Goal: Complete application form: Complete application form

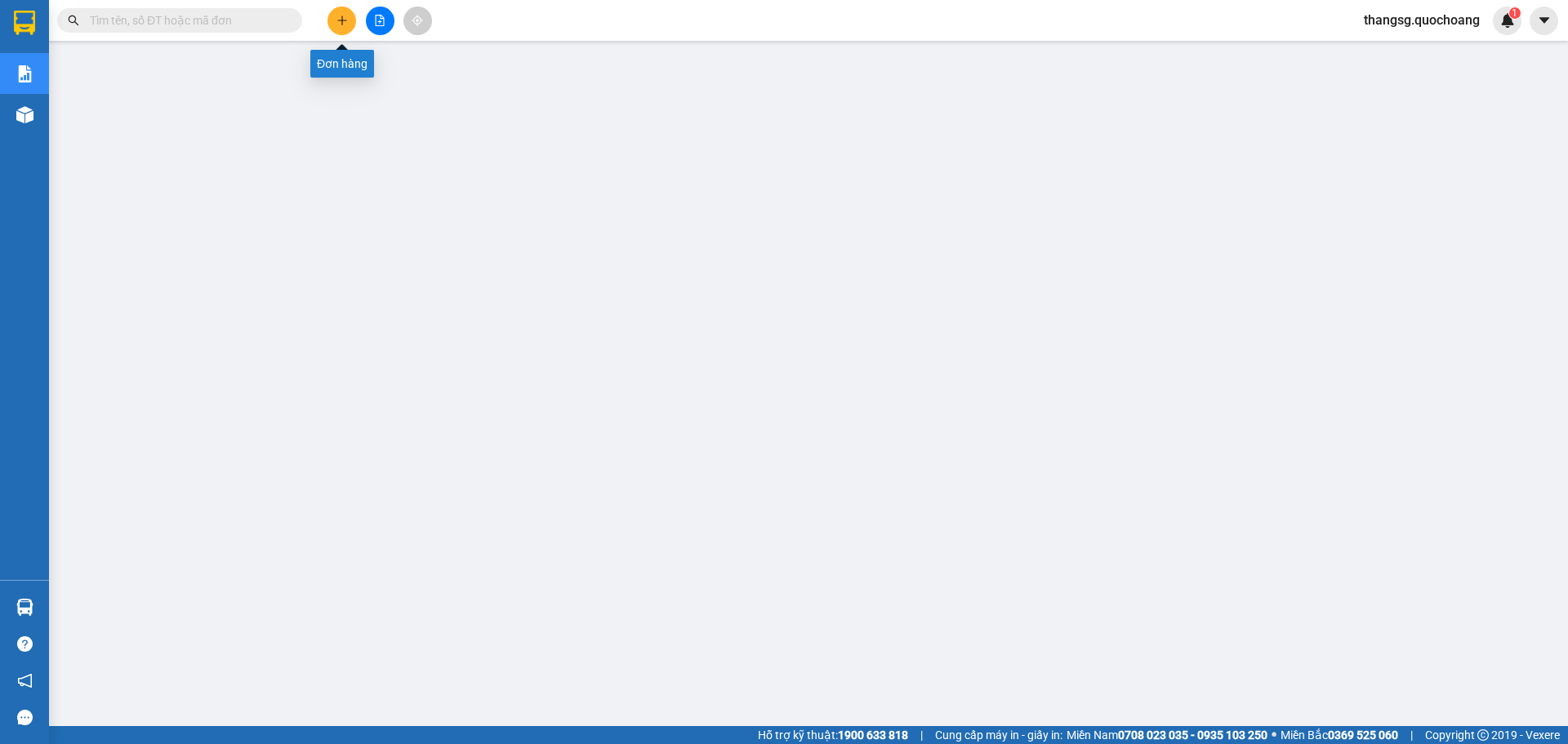
click at [347, 17] on icon "plus" at bounding box center [342, 20] width 11 height 11
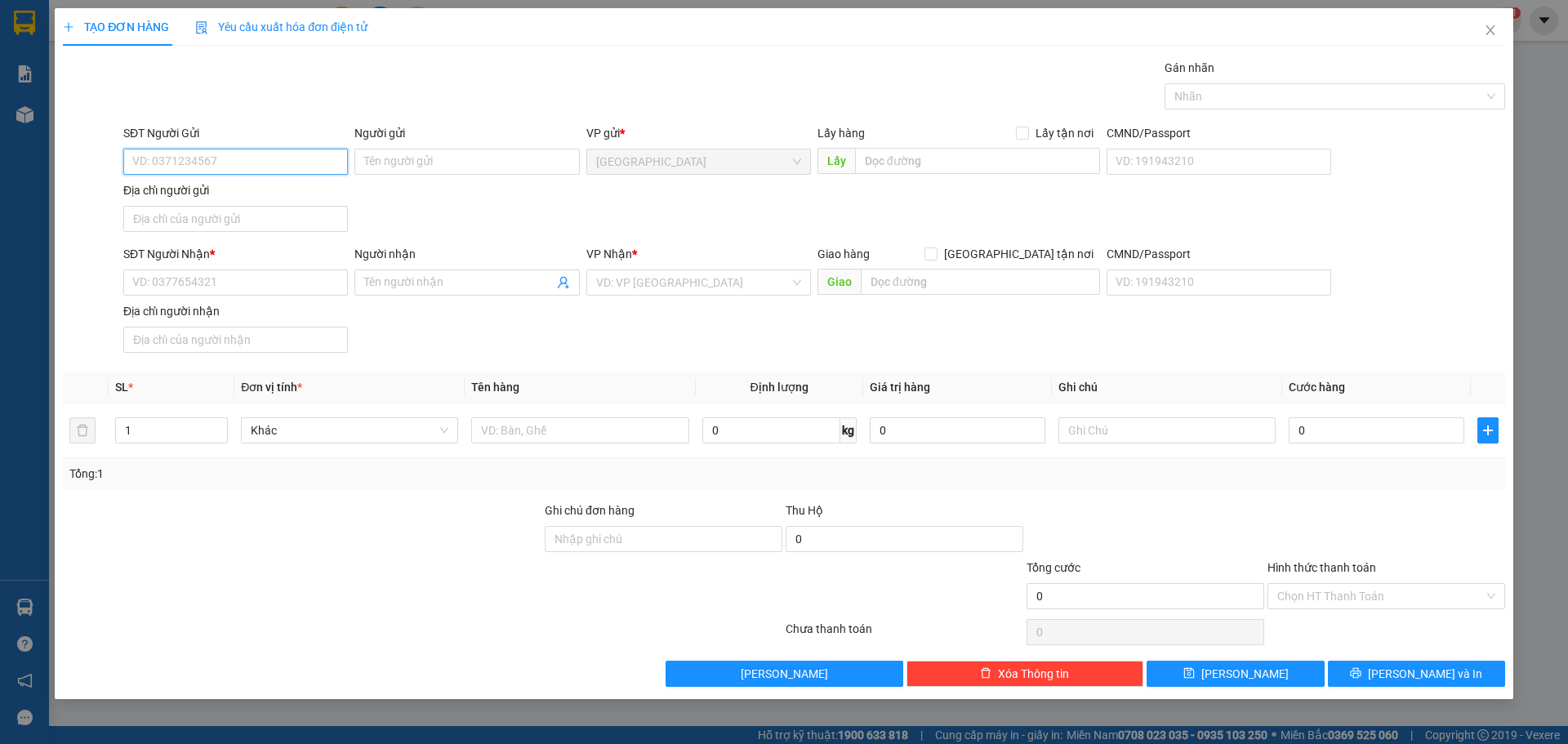
click at [218, 166] on input "SĐT Người Gửi" at bounding box center [236, 161] width 225 height 26
type input "0903819034"
click at [232, 188] on div "0903819034 - [PERSON_NAME] ( [PERSON_NAME] )" at bounding box center [265, 194] width 264 height 18
type input "[PERSON_NAME] ( [PERSON_NAME] )"
type input "0903819034"
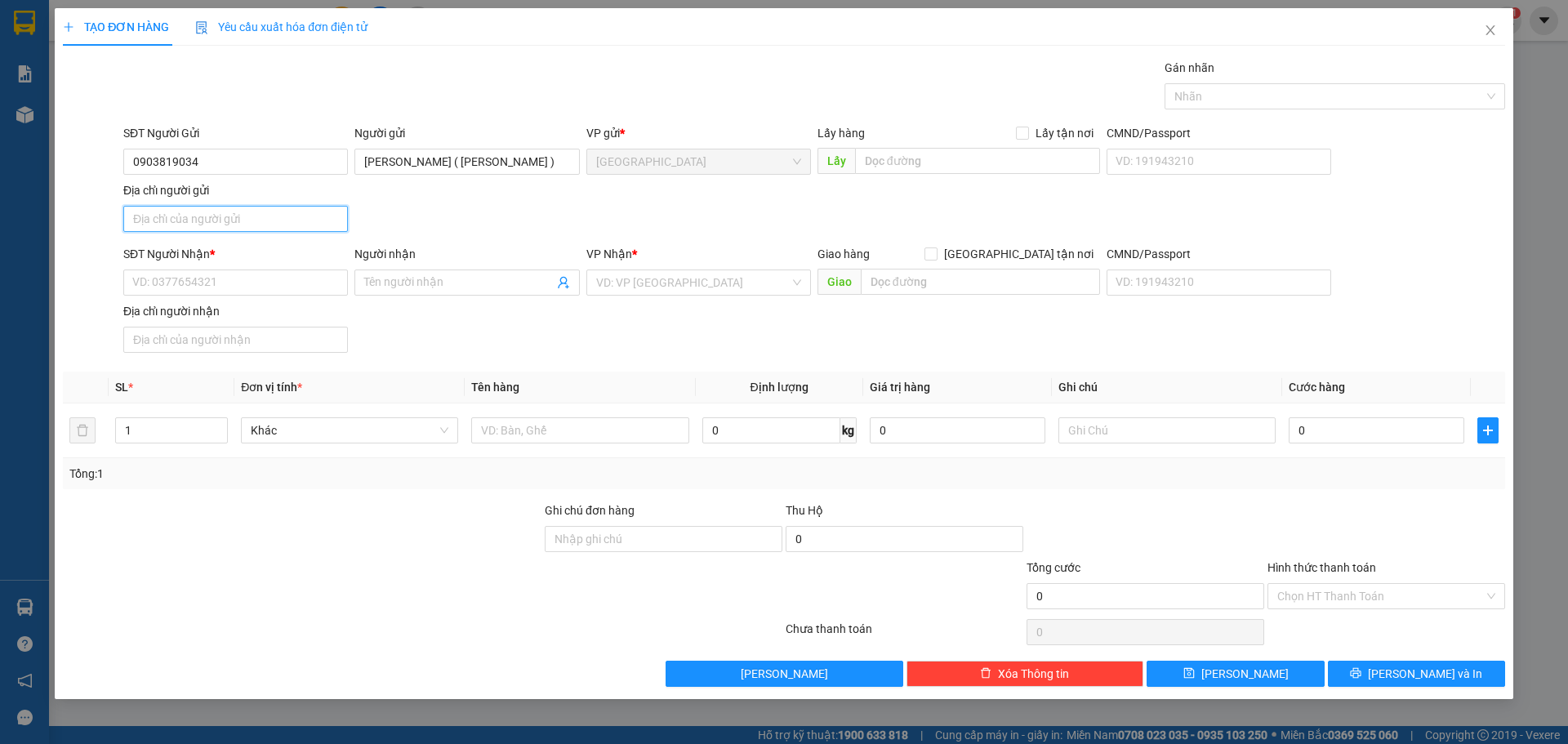
click at [221, 224] on input "Địa chỉ người gửi" at bounding box center [236, 218] width 225 height 26
type input "3"
type input "s"
type input "SỐ 3 [PERSON_NAME], [GEOGRAPHIC_DATA], [GEOGRAPHIC_DATA]"
click at [224, 288] on input "SĐT Người Nhận *" at bounding box center [236, 282] width 225 height 26
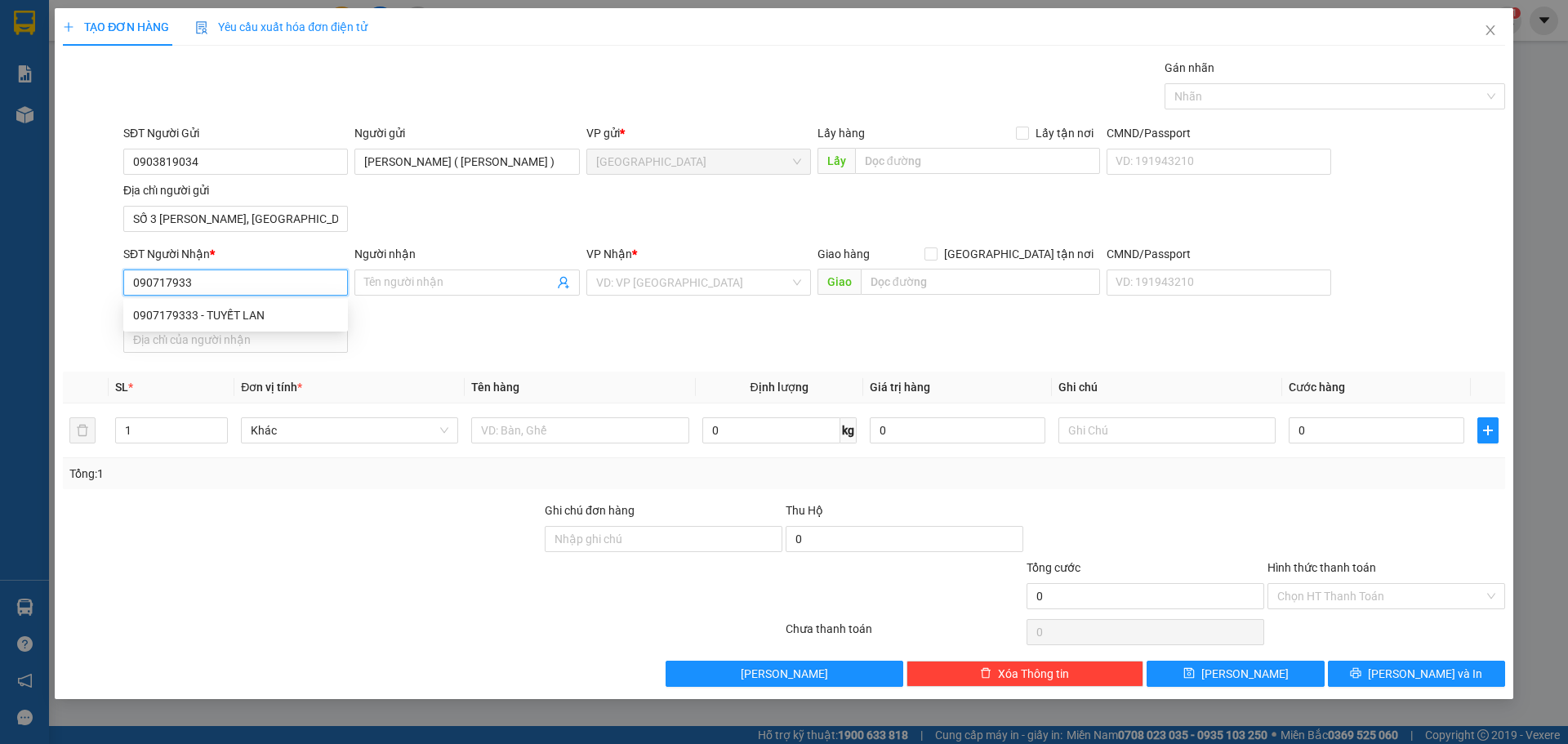
type input "0907179333"
click at [248, 316] on div "0907179333 - TUYẾT LAN" at bounding box center [235, 314] width 205 height 18
type input "TUYẾT LAN"
type input "0907179333"
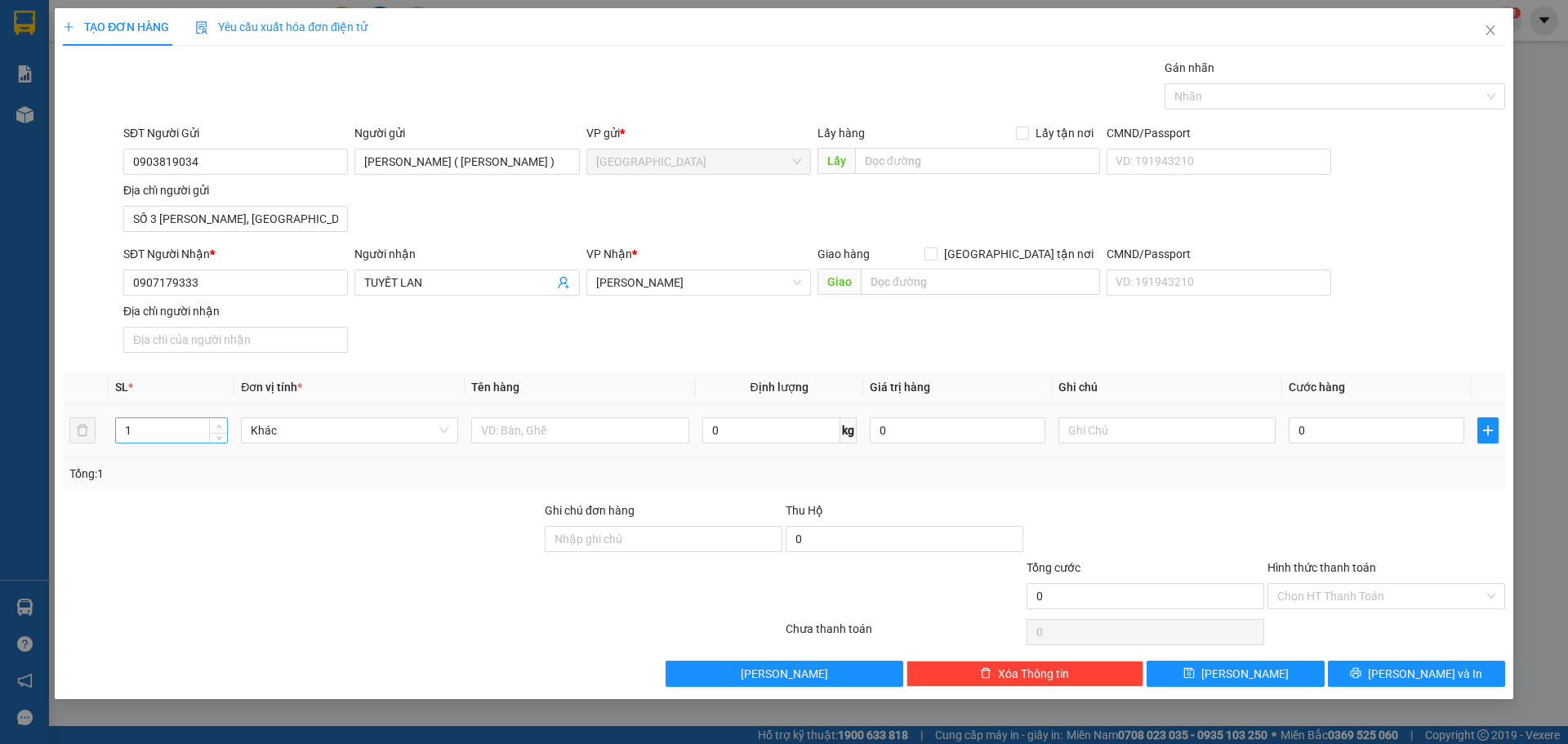
type input "2"
click at [225, 424] on span "Increase Value" at bounding box center [218, 426] width 18 height 15
click at [509, 440] on input "text" at bounding box center [580, 431] width 218 height 26
type input "RỔ"
click at [1401, 666] on button "[PERSON_NAME] và In" at bounding box center [1416, 674] width 177 height 26
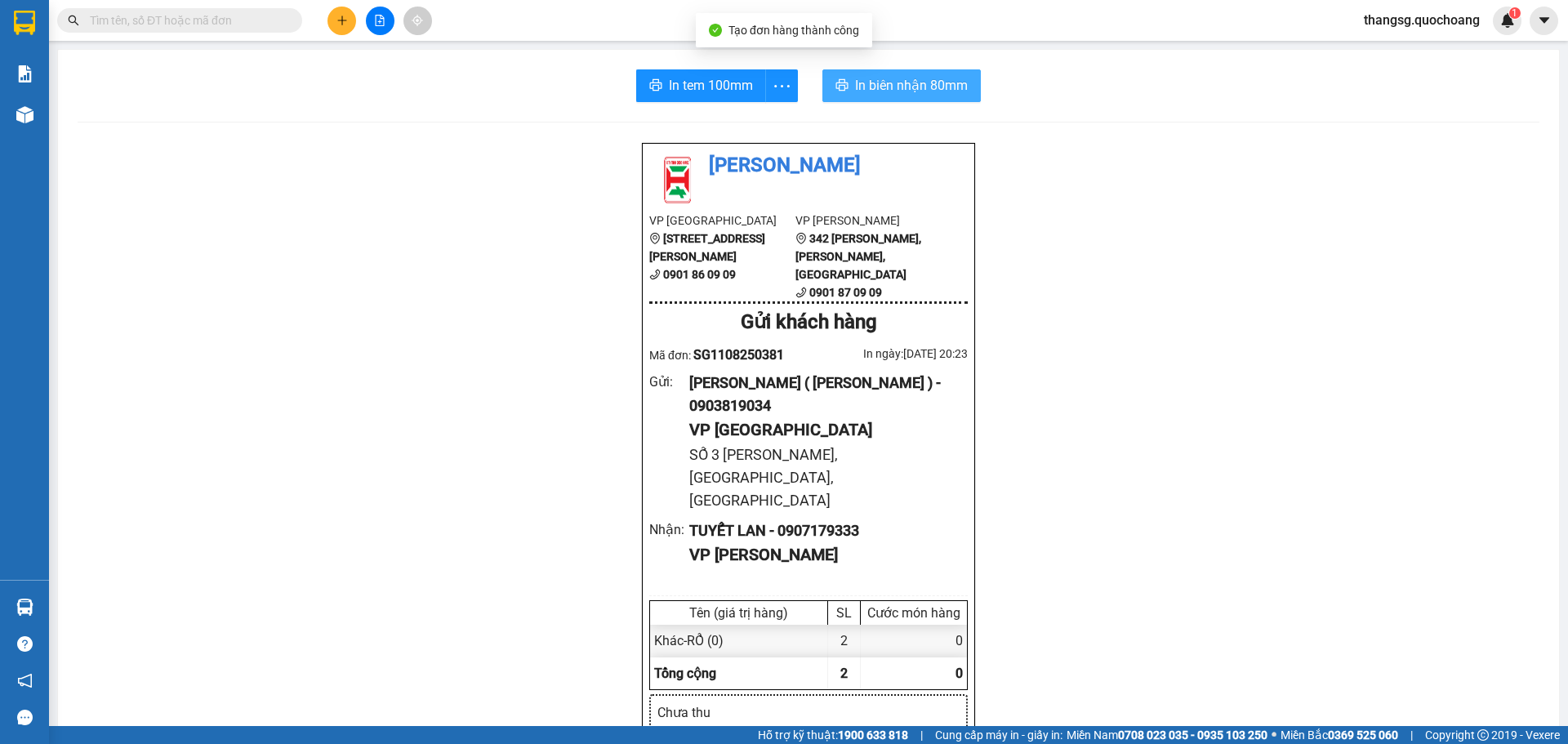
click at [855, 86] on span "In biên nhận 80mm" at bounding box center [911, 85] width 112 height 20
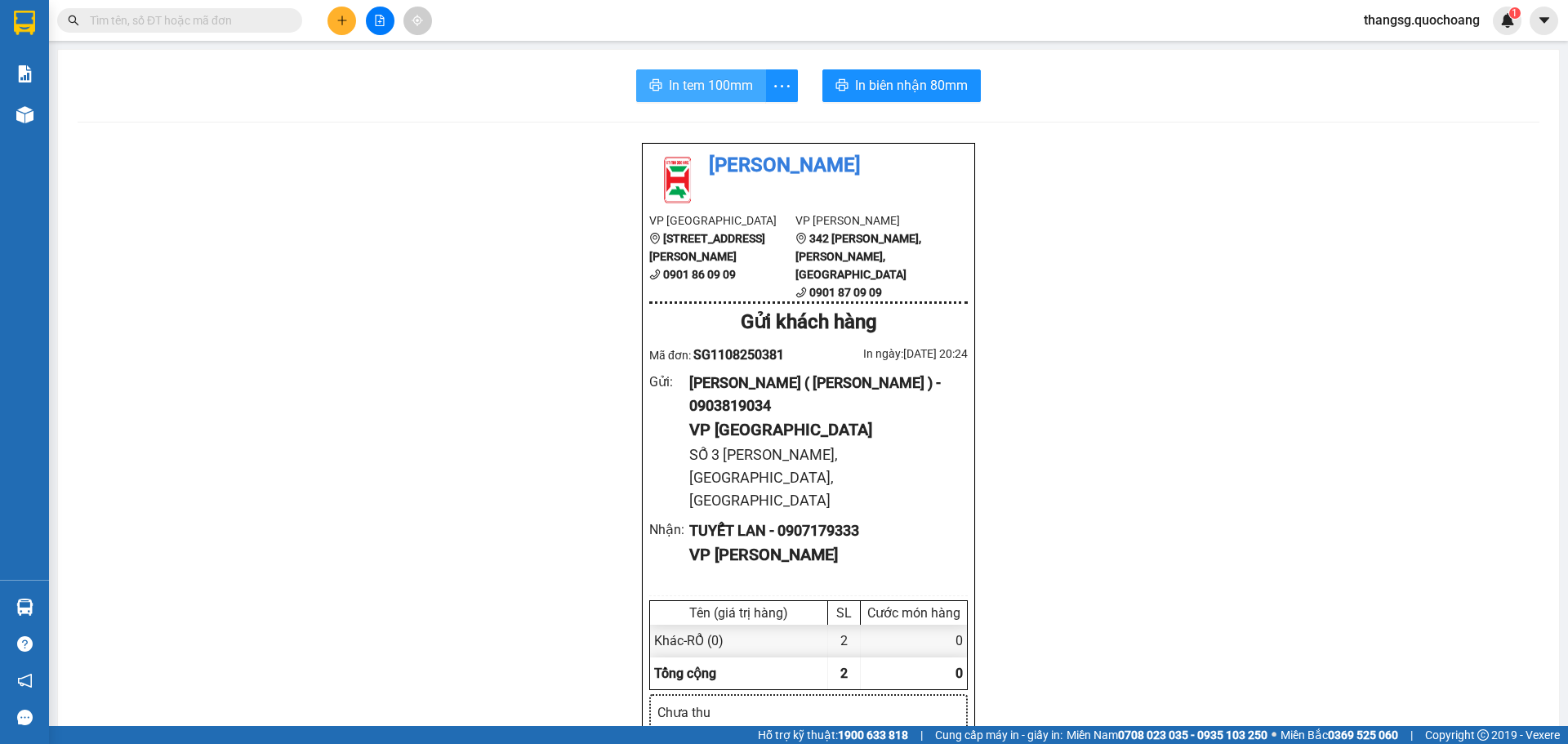
click at [700, 90] on span "In tem 100mm" at bounding box center [710, 85] width 84 height 20
click at [337, 27] on button at bounding box center [341, 20] width 29 height 29
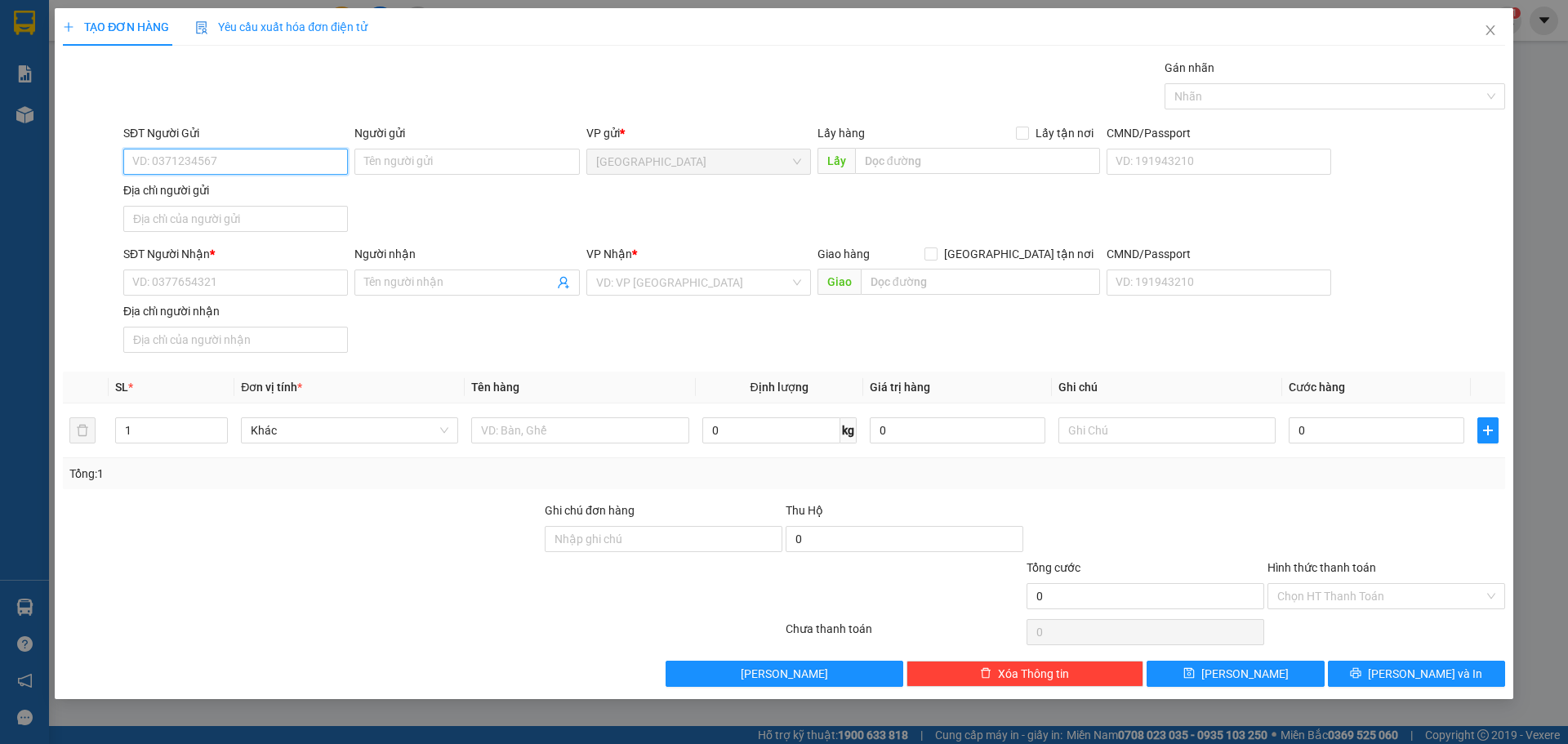
click at [244, 164] on input "SĐT Người Gửi" at bounding box center [236, 161] width 225 height 26
type input "0983029171"
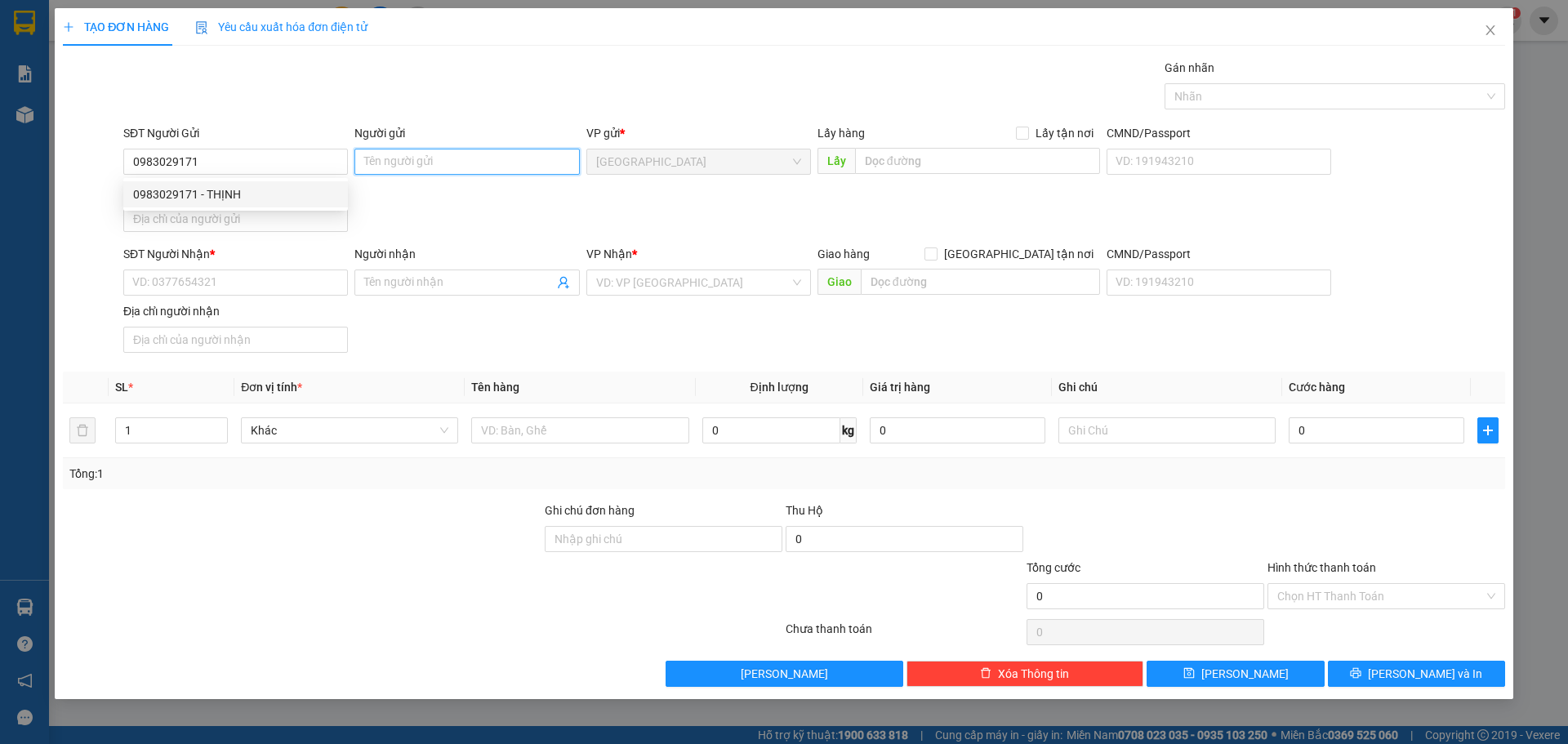
click at [419, 161] on input "Người gửi" at bounding box center [466, 161] width 225 height 26
type input "[PERSON_NAME]"
click at [318, 212] on input "Địa chỉ người gửi" at bounding box center [236, 218] width 225 height 26
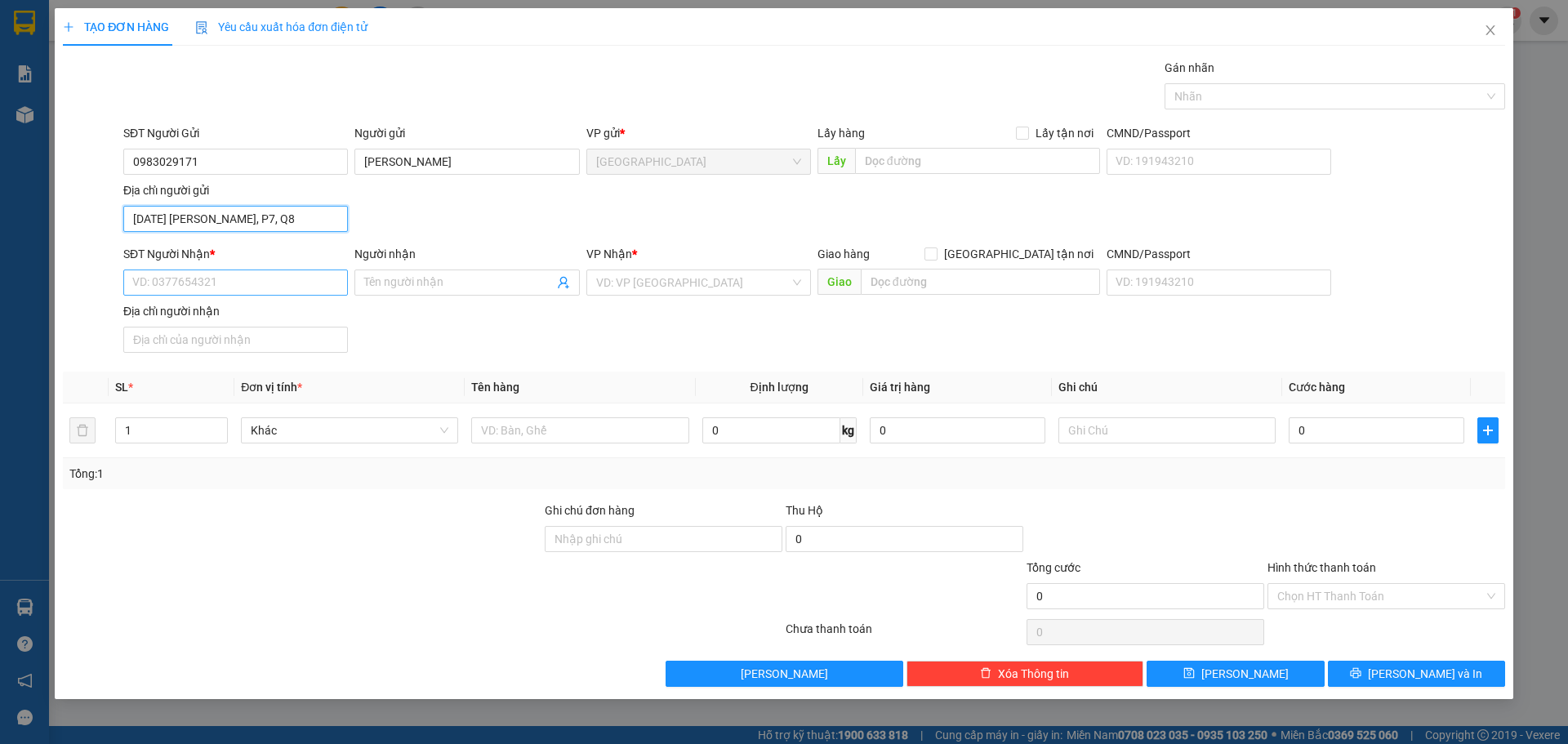
type input "[DATE] [PERSON_NAME], P7, Q8"
click at [231, 278] on input "SĐT Người Nhận *" at bounding box center [236, 282] width 225 height 26
type input "0983029091"
click at [235, 305] on div "0983029091 - [PERSON_NAME]" at bounding box center [236, 315] width 225 height 26
type input "[PERSON_NAME]"
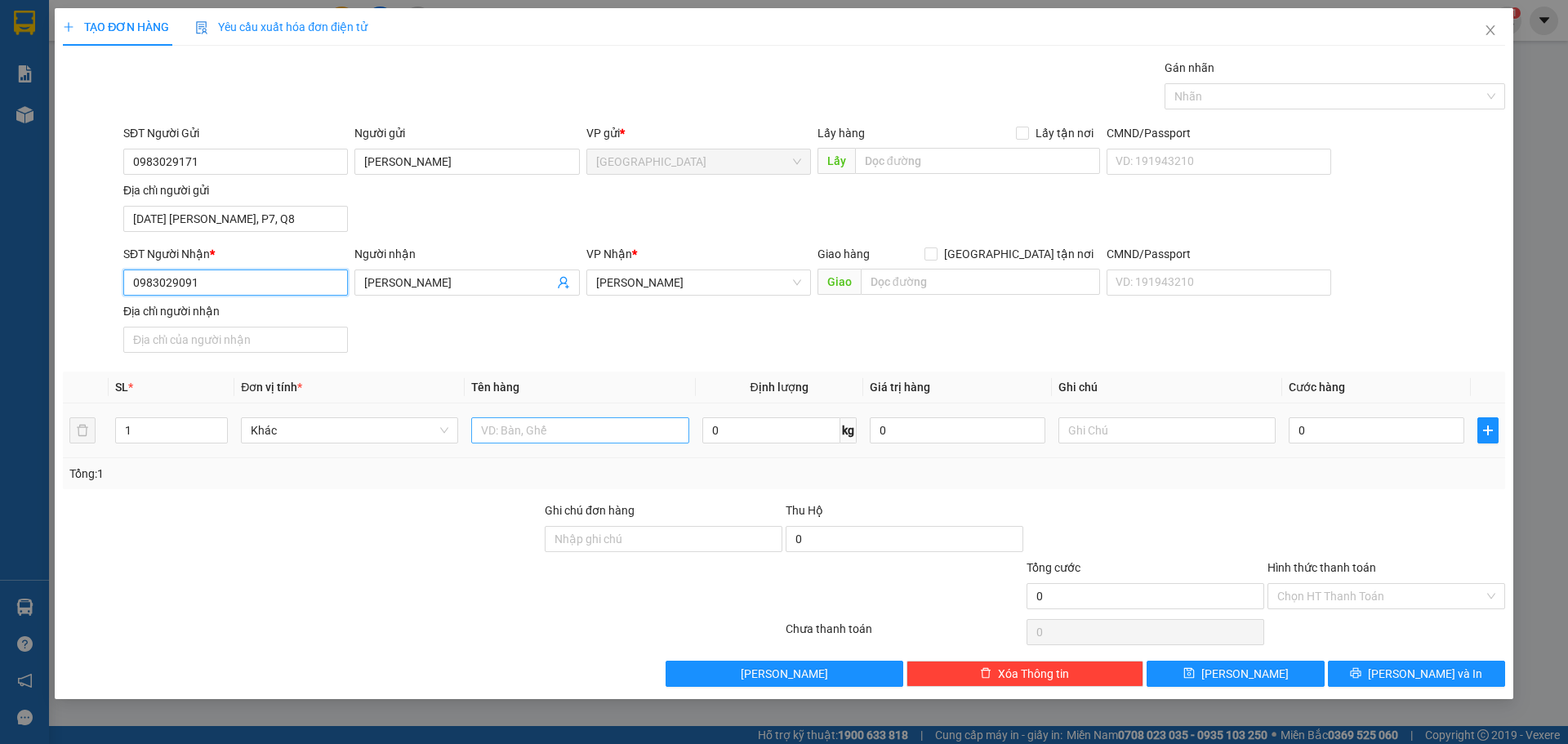
type input "0983029091"
click at [524, 427] on input "text" at bounding box center [580, 431] width 218 height 26
type input "GIỎ GIẤY"
click at [1332, 431] on input "0" at bounding box center [1376, 431] width 175 height 26
type input "3"
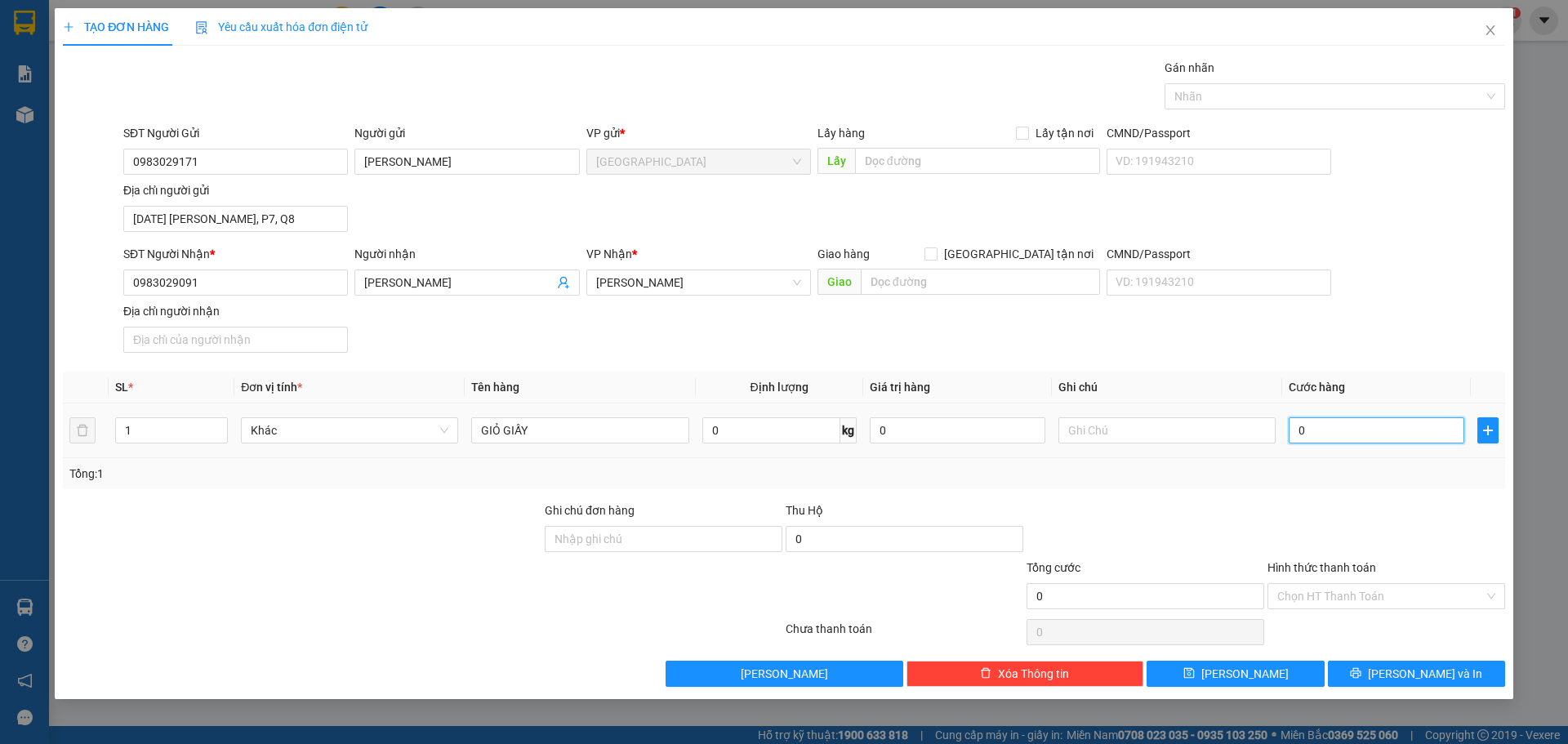
type input "3"
type input "30"
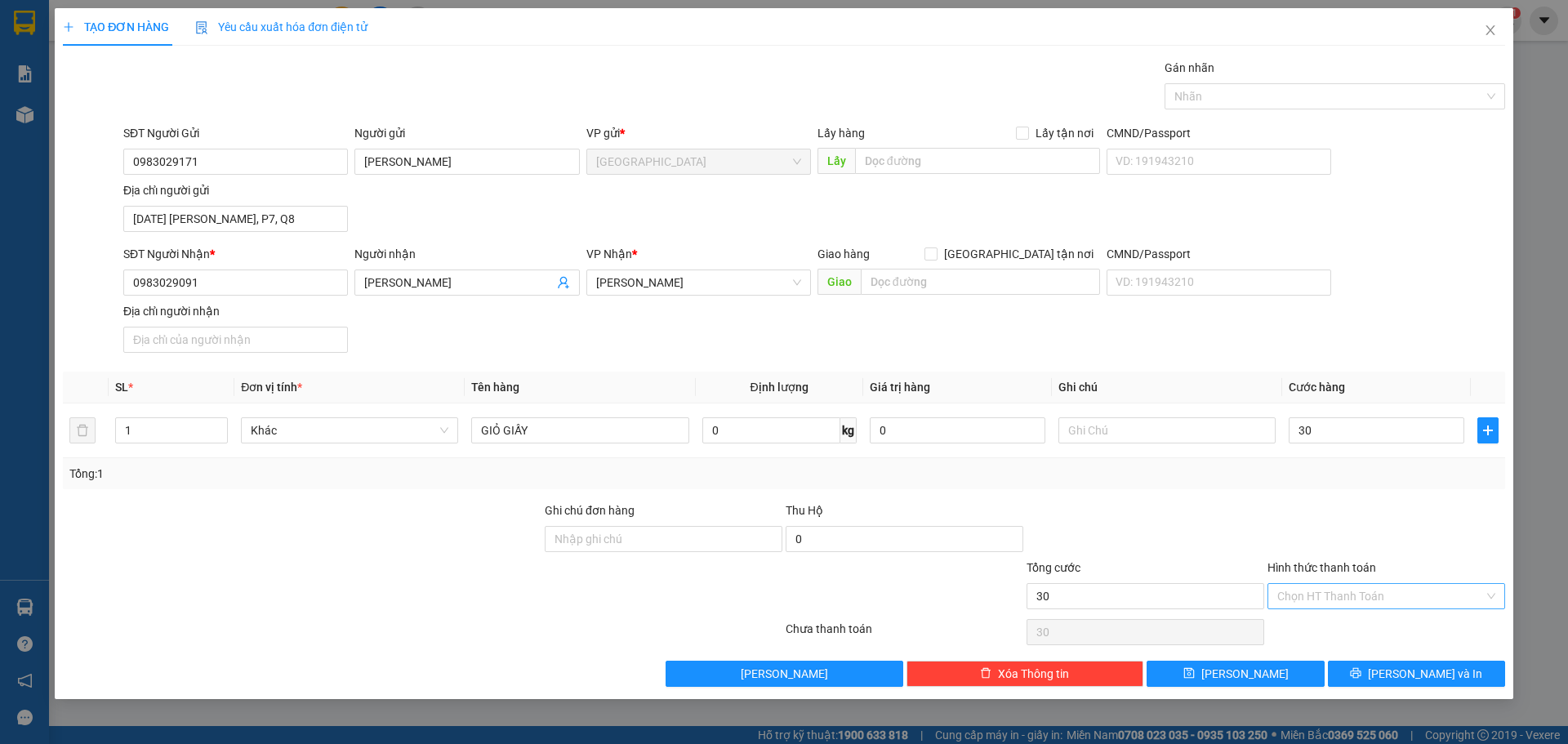
type input "30.000"
click at [1352, 592] on input "Hình thức thanh toán" at bounding box center [1380, 596] width 206 height 25
click at [1321, 633] on div "Tại văn phòng" at bounding box center [1385, 628] width 218 height 18
type input "0"
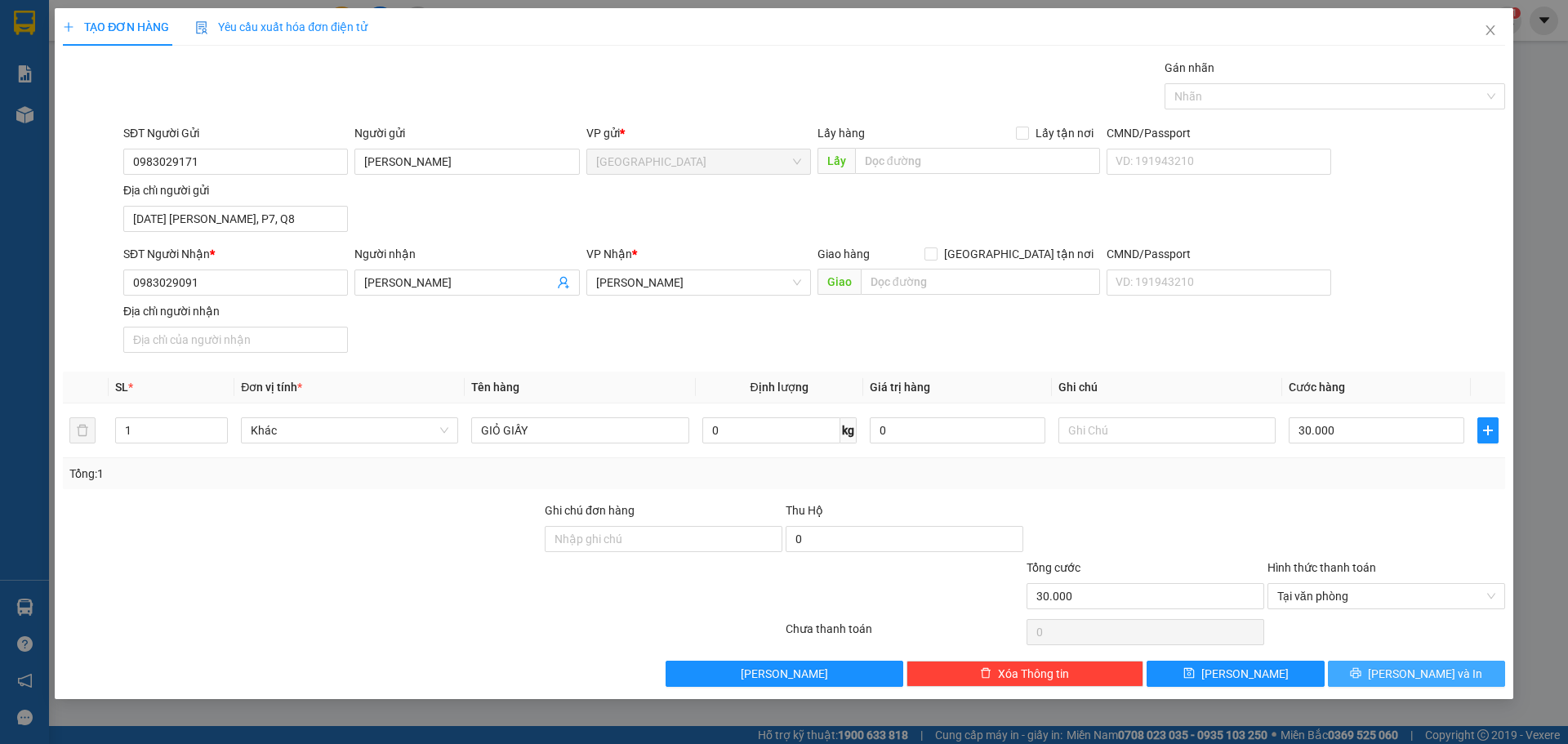
click at [1367, 667] on button "[PERSON_NAME] và In" at bounding box center [1416, 674] width 177 height 26
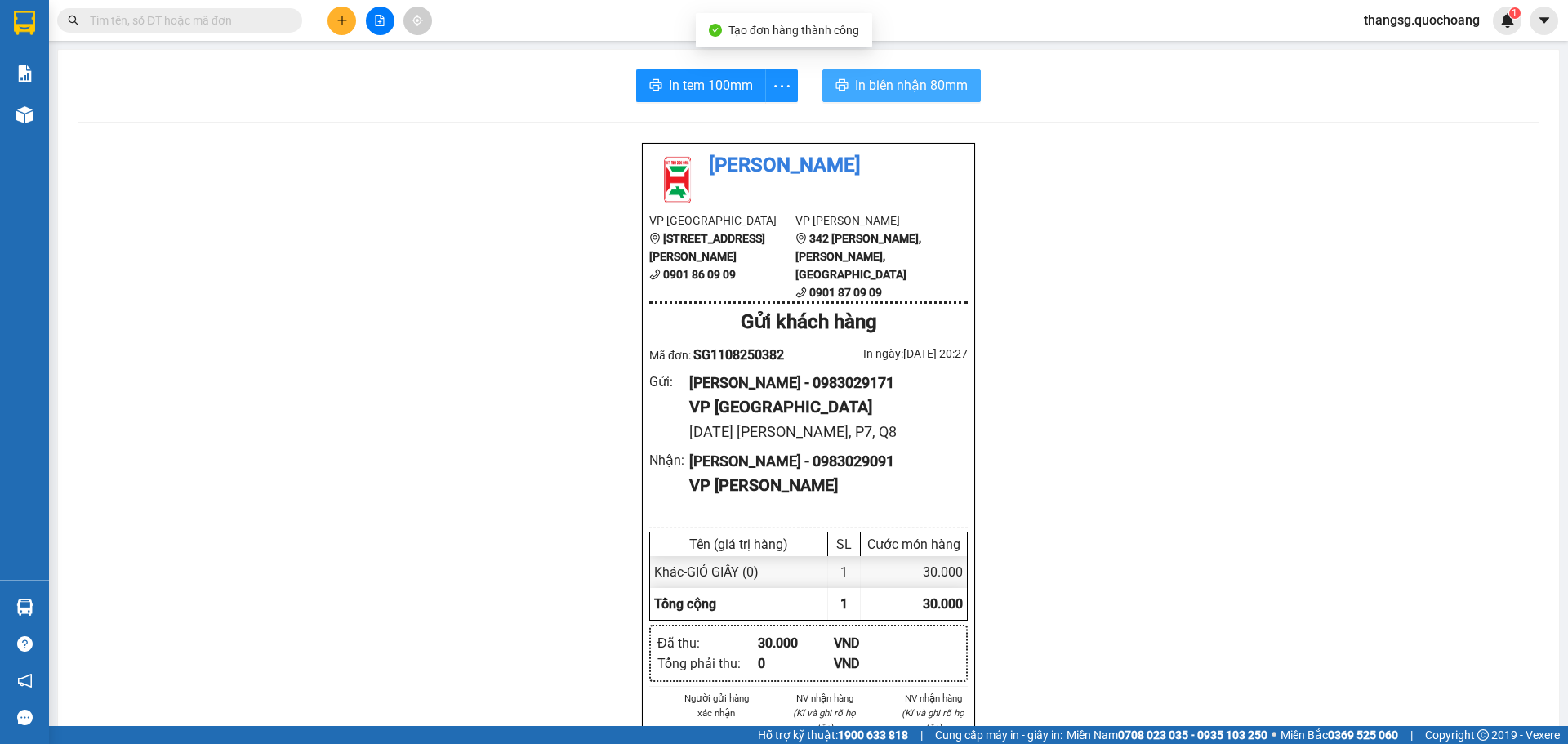
click at [934, 87] on span "In biên nhận 80mm" at bounding box center [911, 85] width 112 height 20
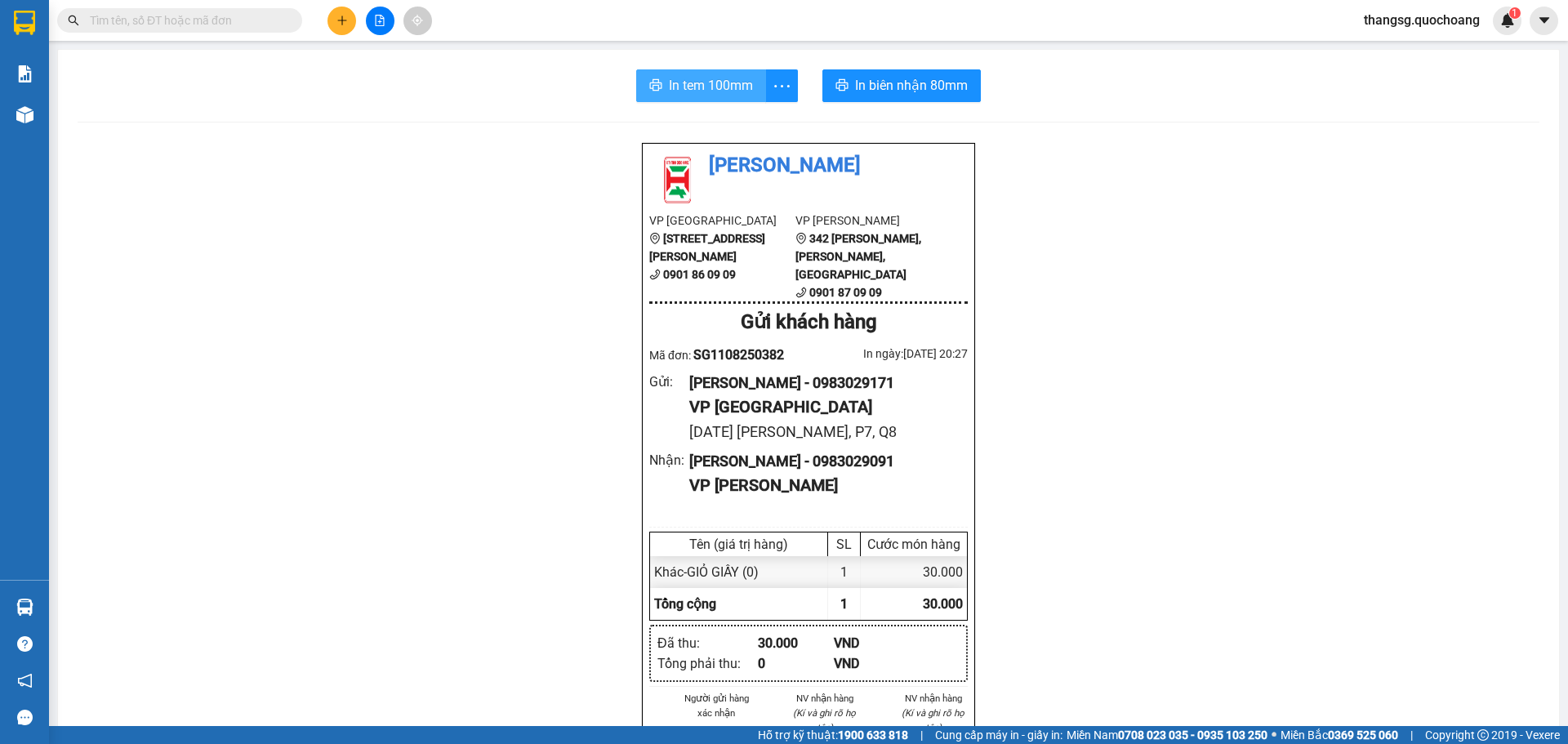
click at [706, 77] on span "In tem 100mm" at bounding box center [710, 85] width 84 height 20
click at [340, 22] on icon "plus" at bounding box center [342, 20] width 11 height 11
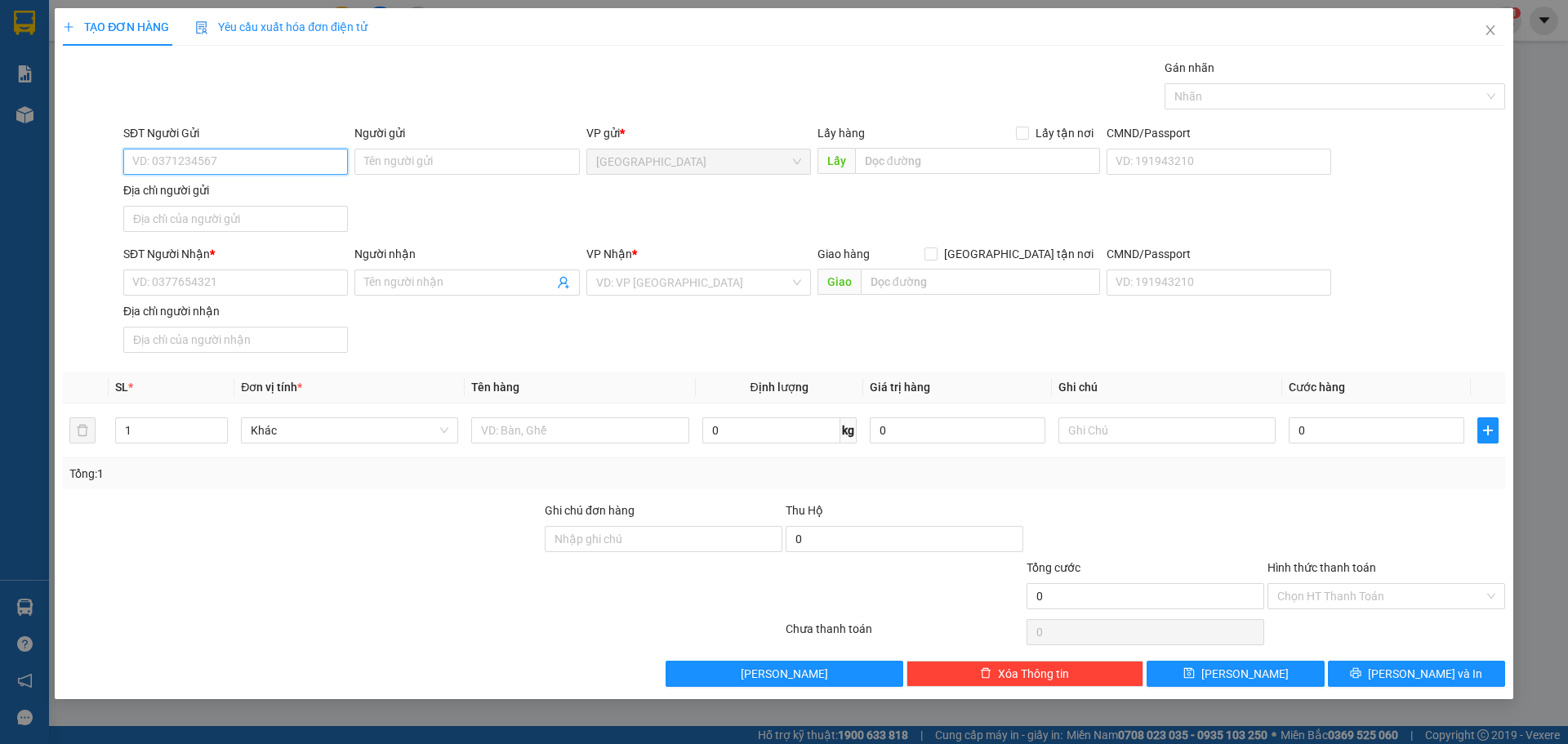
click at [304, 156] on input "SĐT Người Gửi" at bounding box center [236, 161] width 225 height 26
type input "0908829983"
click at [277, 195] on div "0908829983 - [PERSON_NAME]" at bounding box center [235, 194] width 205 height 18
type input "[PERSON_NAME]"
type input "0908829983"
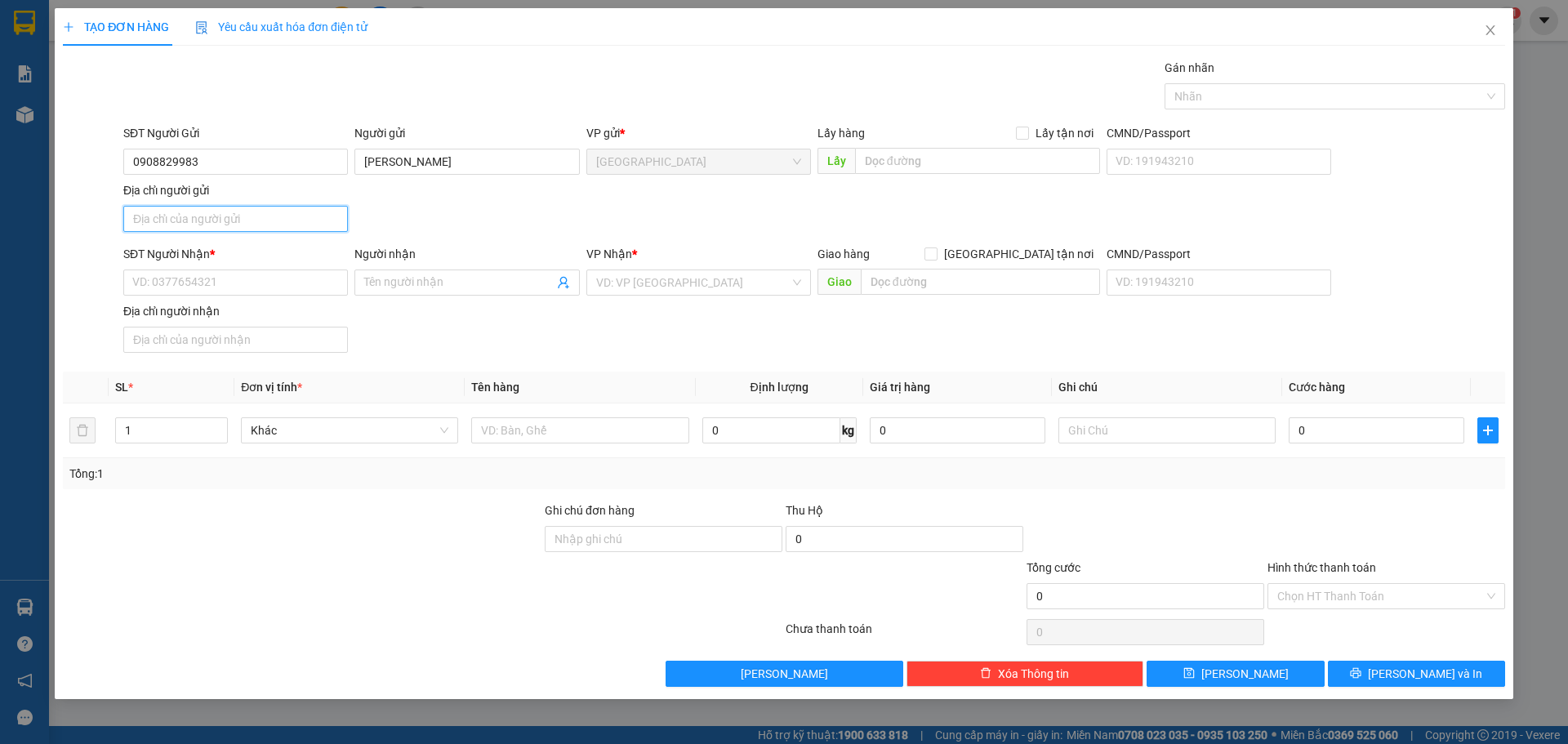
click at [263, 211] on input "Địa chỉ người gửi" at bounding box center [236, 218] width 225 height 26
type input "123 [PERSON_NAME], TÂN THỚI NHẤT ,Q12"
click at [191, 285] on input "SĐT Người Nhận *" at bounding box center [236, 282] width 225 height 26
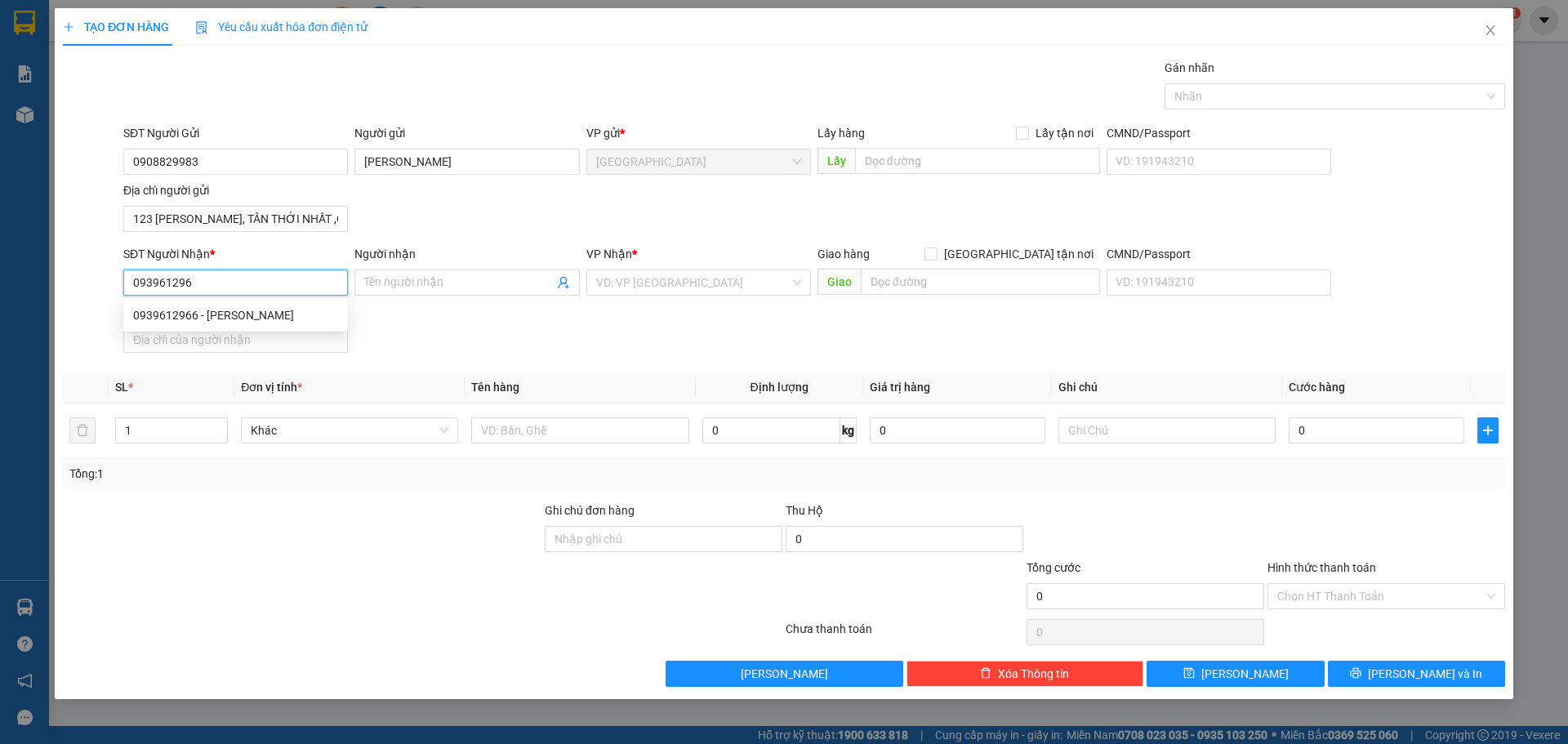
type input "0939612966"
click at [218, 319] on div "0939612966 - [PERSON_NAME]" at bounding box center [235, 314] width 205 height 18
type input "[PERSON_NAME]"
type input "0939612966"
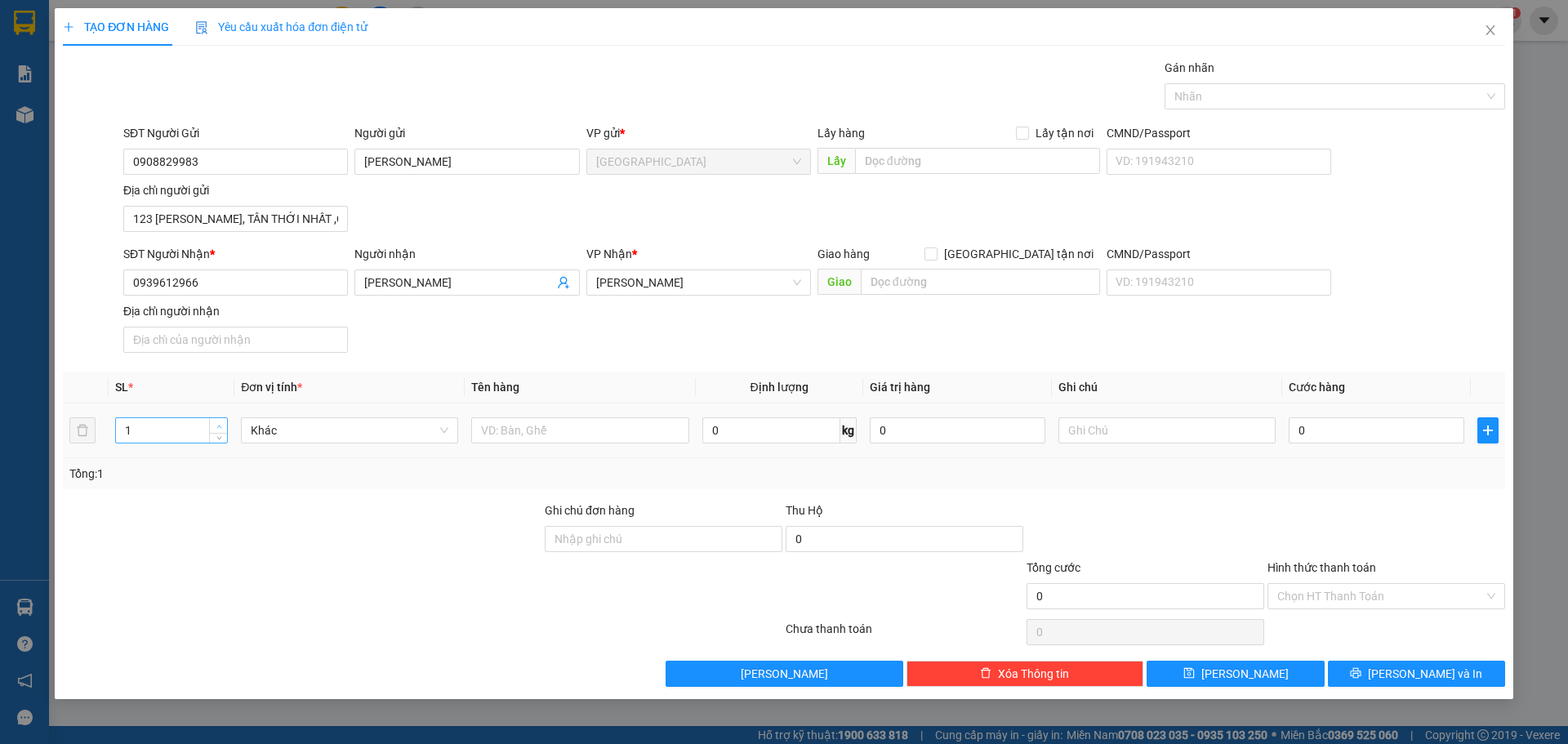
type input "2"
click at [218, 425] on icon "up" at bounding box center [219, 427] width 6 height 6
click at [489, 437] on input "text" at bounding box center [580, 431] width 218 height 26
type input "BAO"
click at [949, 269] on input "text" at bounding box center [981, 281] width 240 height 26
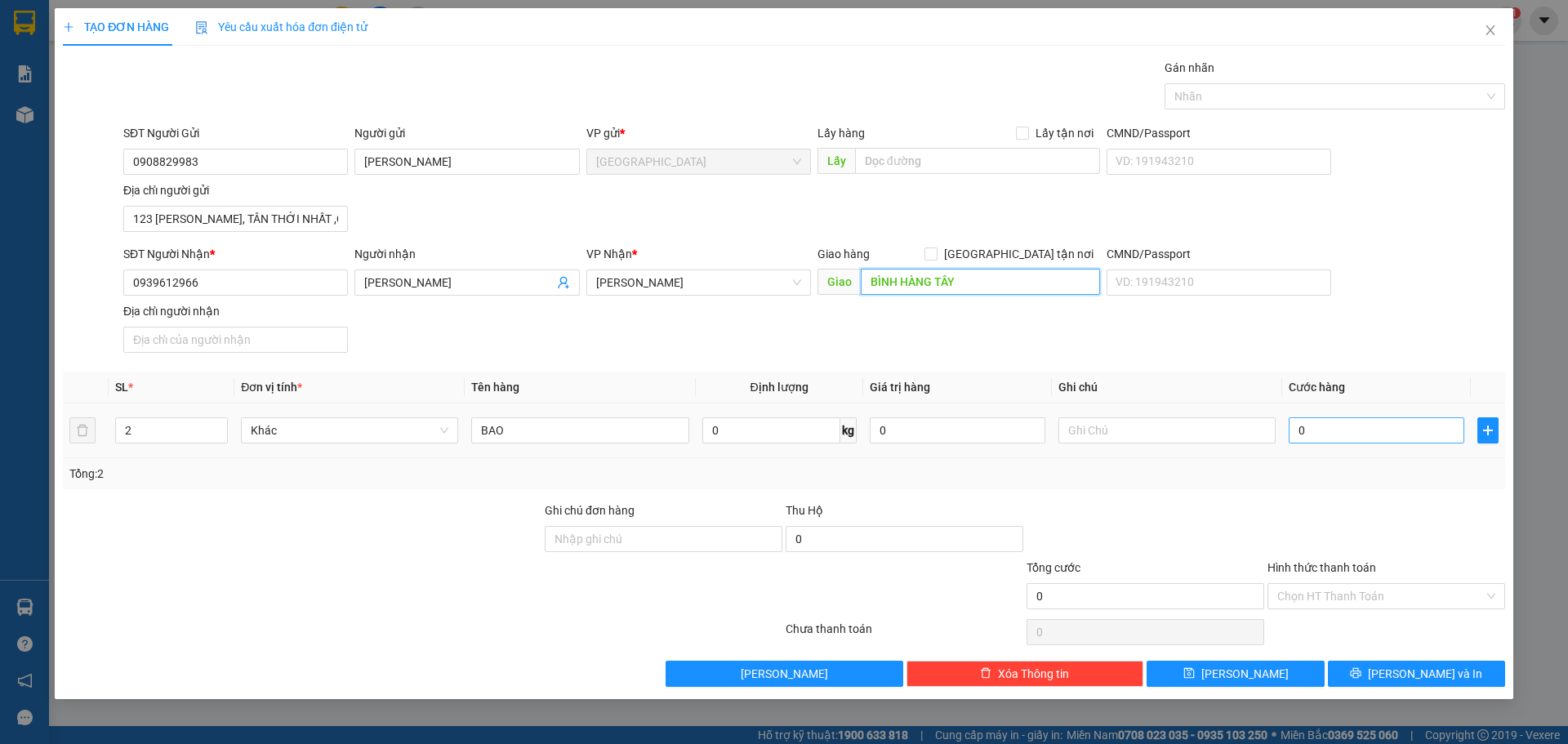
type input "BÌNH HÀNG TÂY"
click at [1336, 427] on input "0" at bounding box center [1376, 431] width 175 height 26
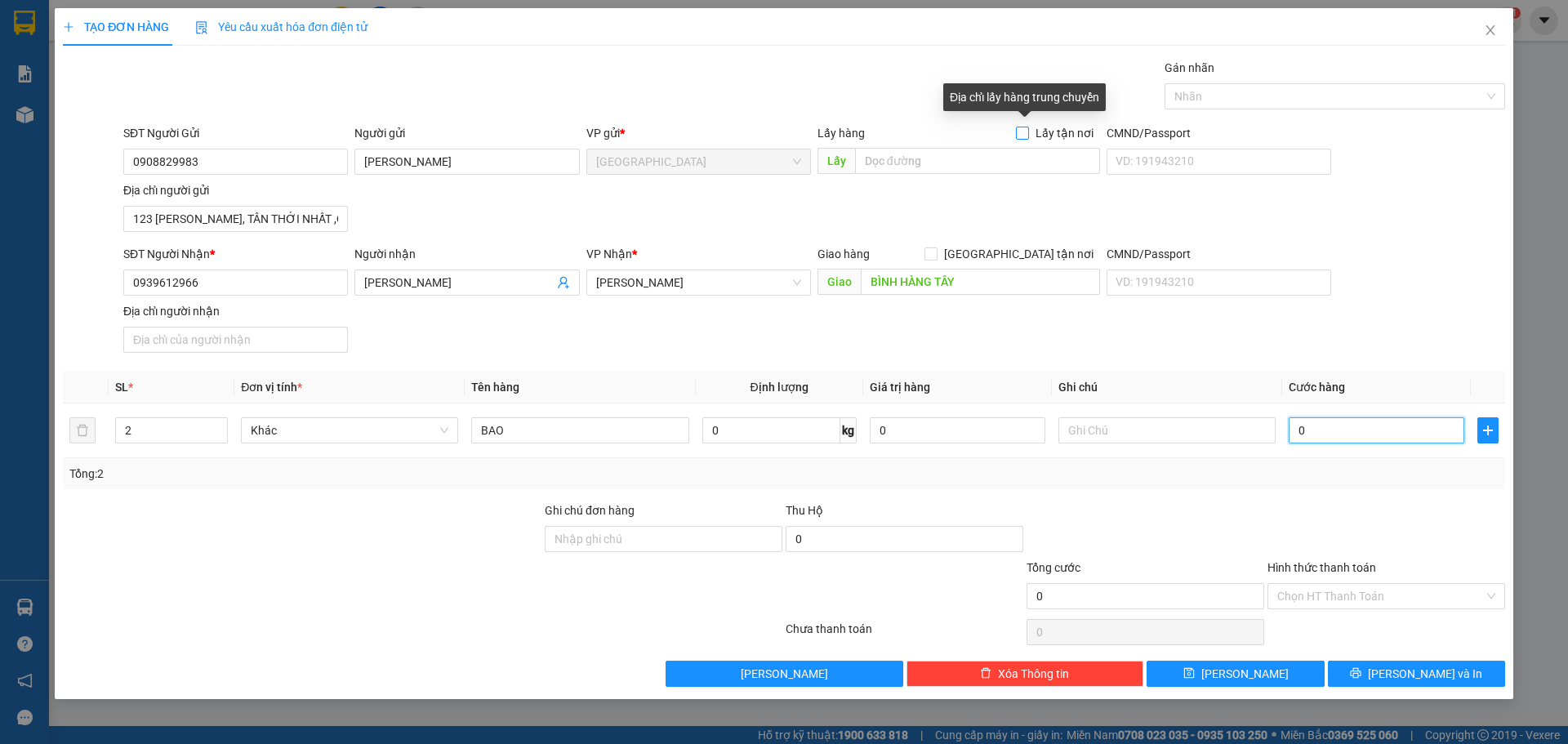
type input "2"
type input "20"
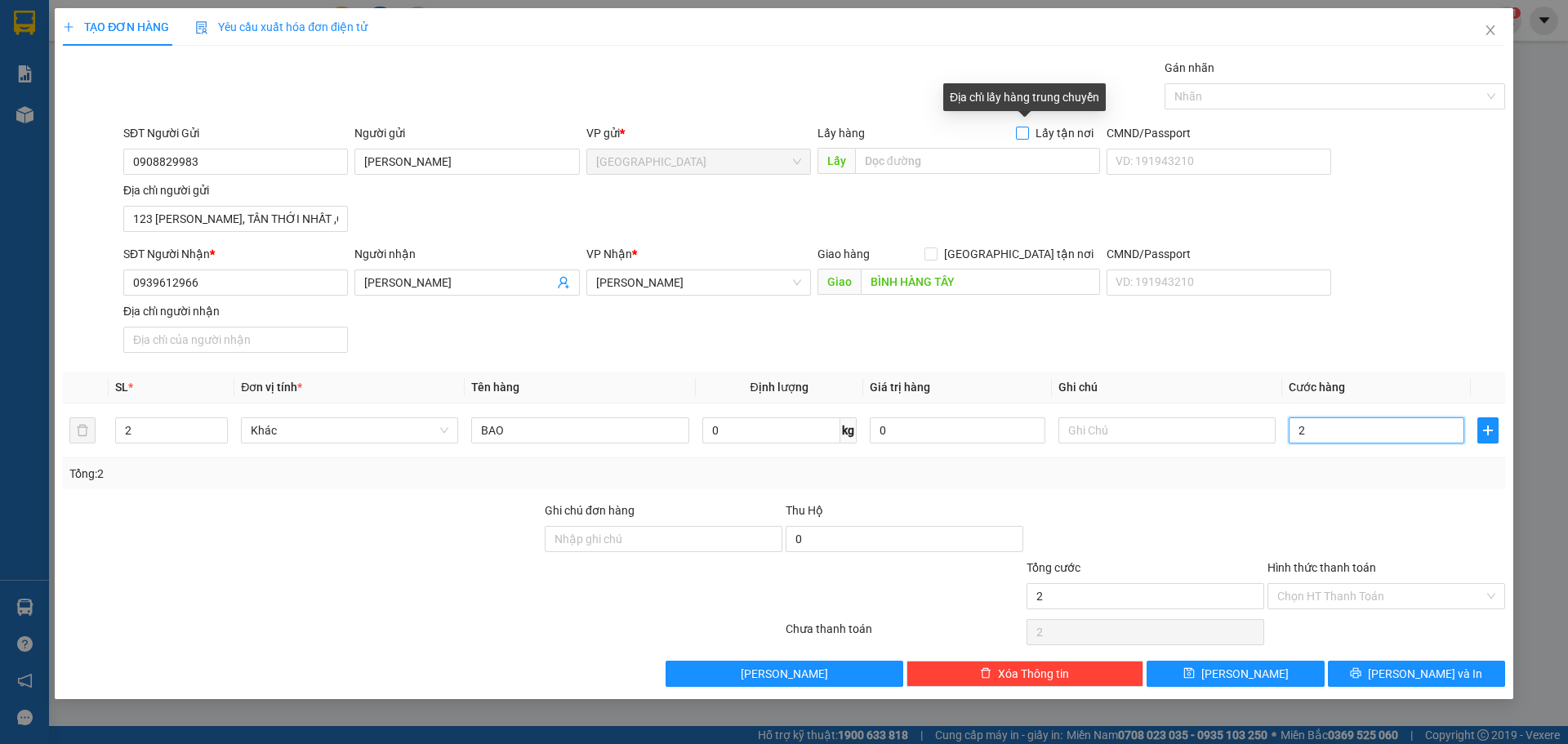
type input "20"
type input "200"
type input "2.000"
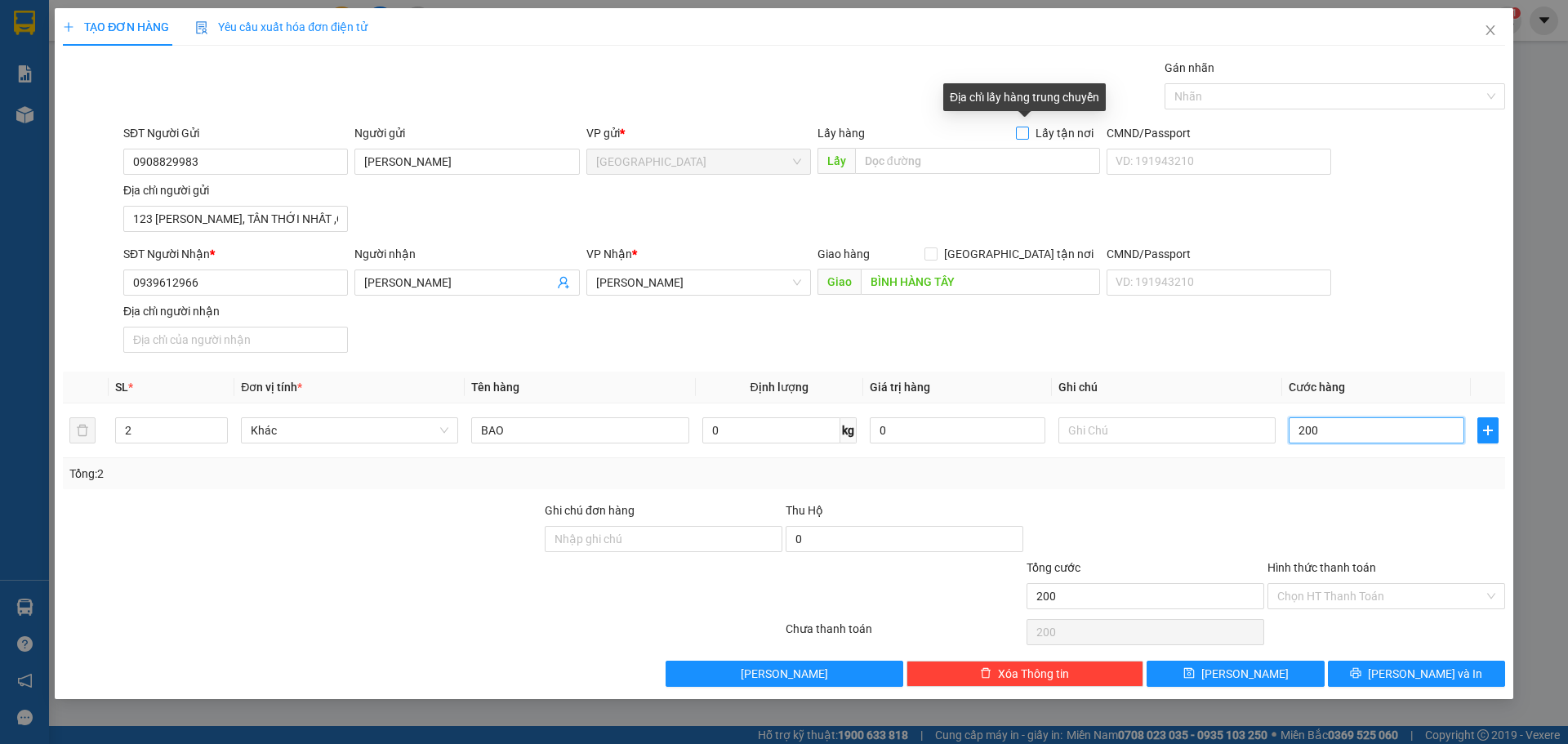
type input "2.000"
type input "20.000"
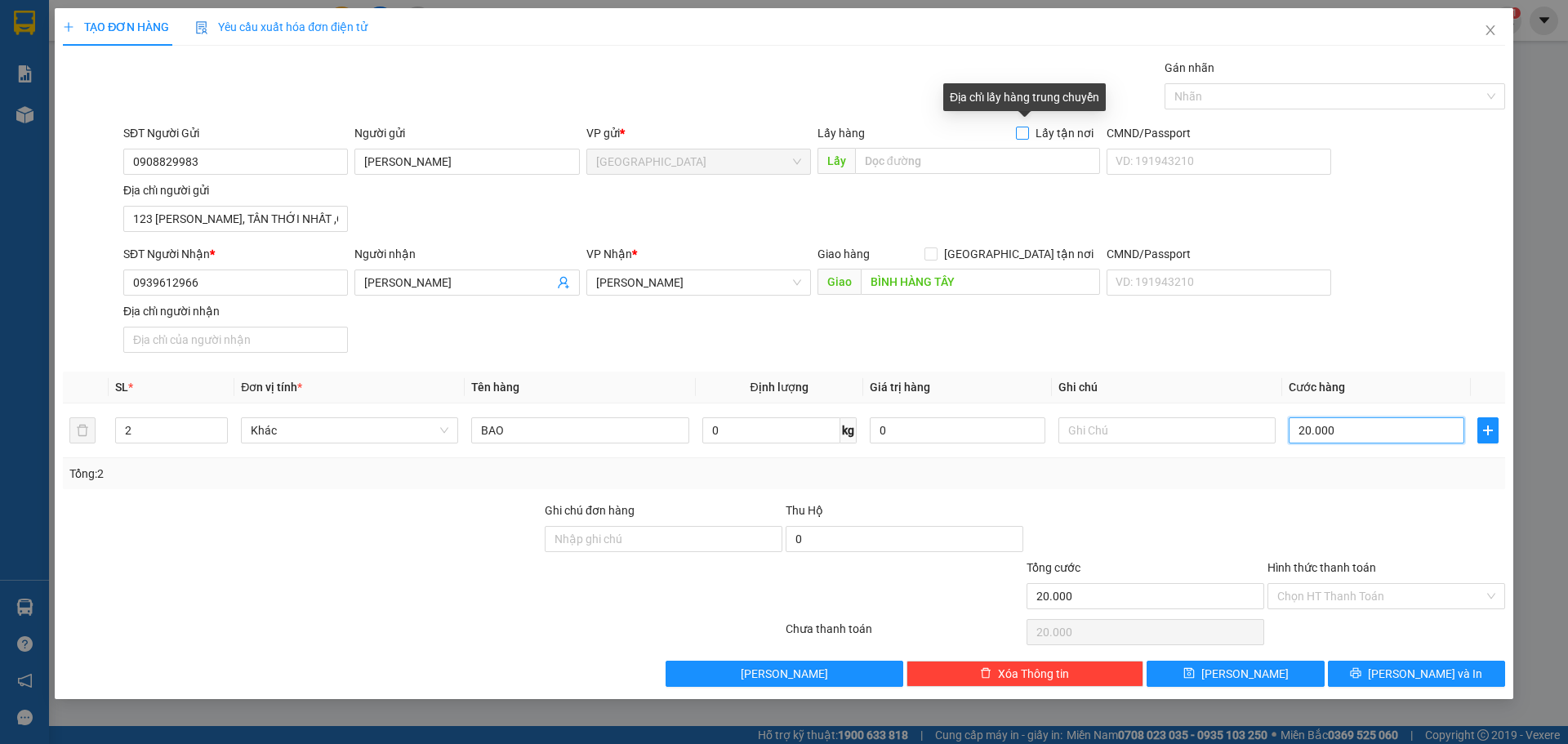
type input "200.000"
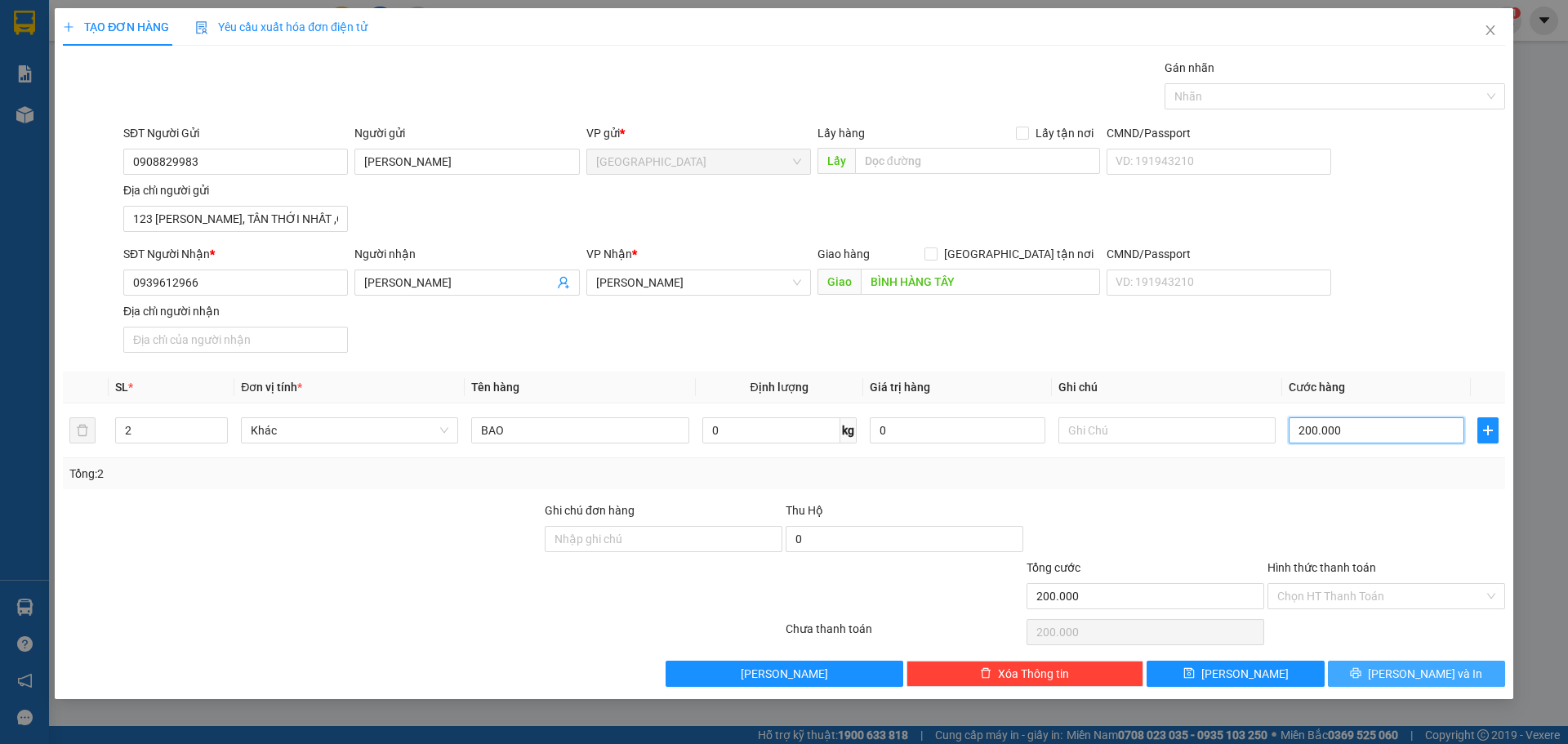
type input "200.000"
click at [1362, 676] on icon "printer" at bounding box center [1355, 673] width 11 height 11
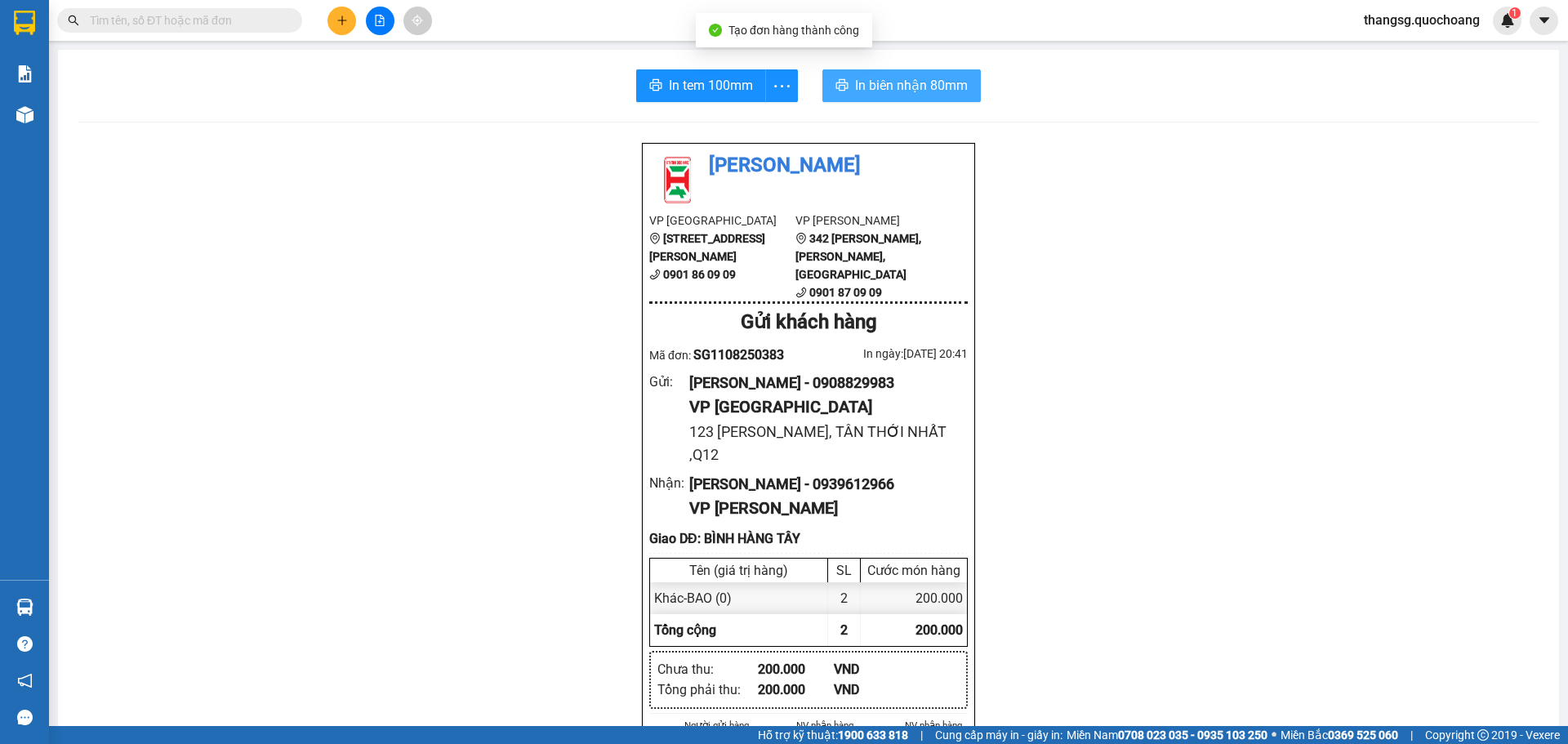
click at [871, 82] on span "In biên nhận 80mm" at bounding box center [911, 85] width 112 height 20
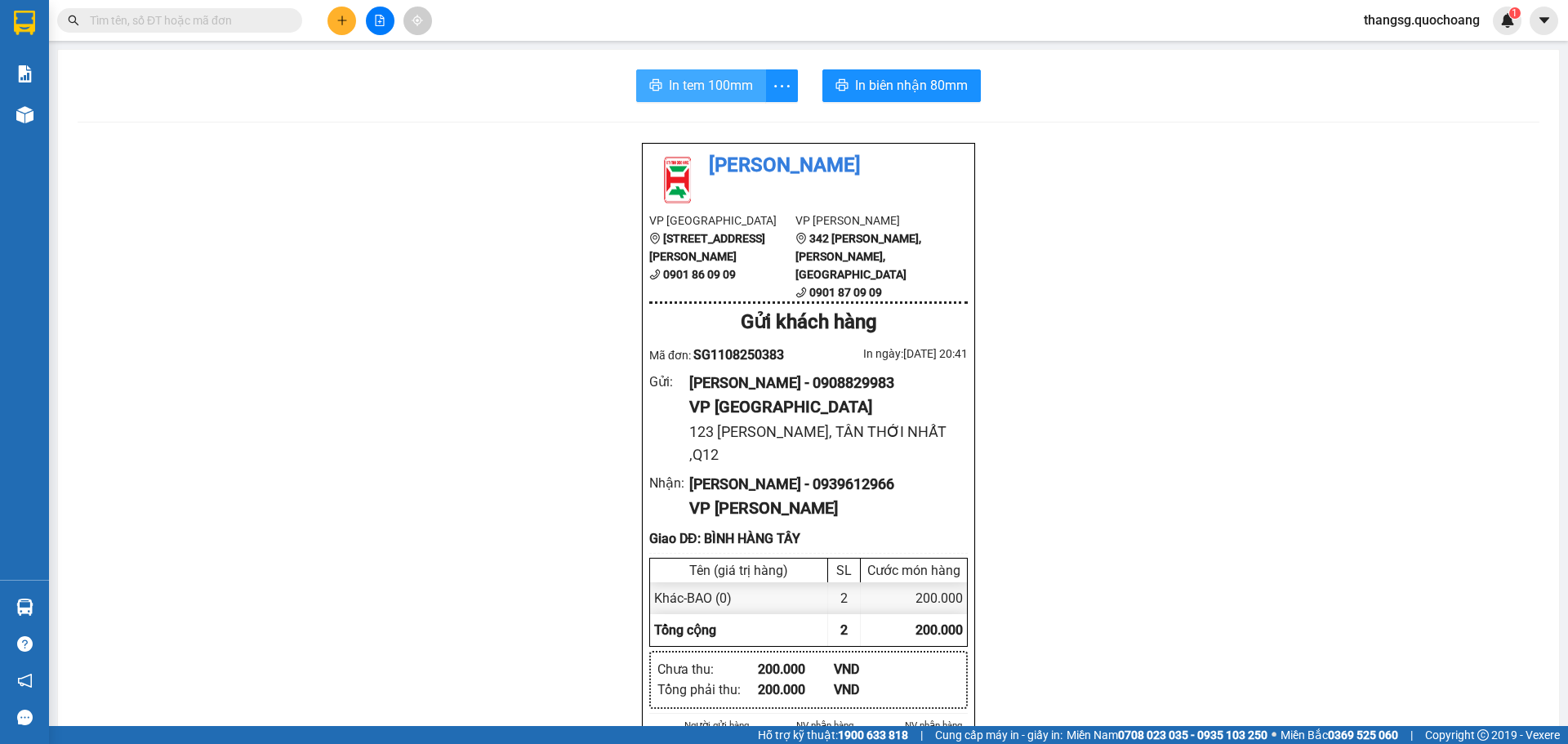
click at [735, 97] on button "In tem 100mm" at bounding box center [701, 85] width 130 height 32
click at [714, 95] on span "In tem 100mm" at bounding box center [710, 85] width 84 height 20
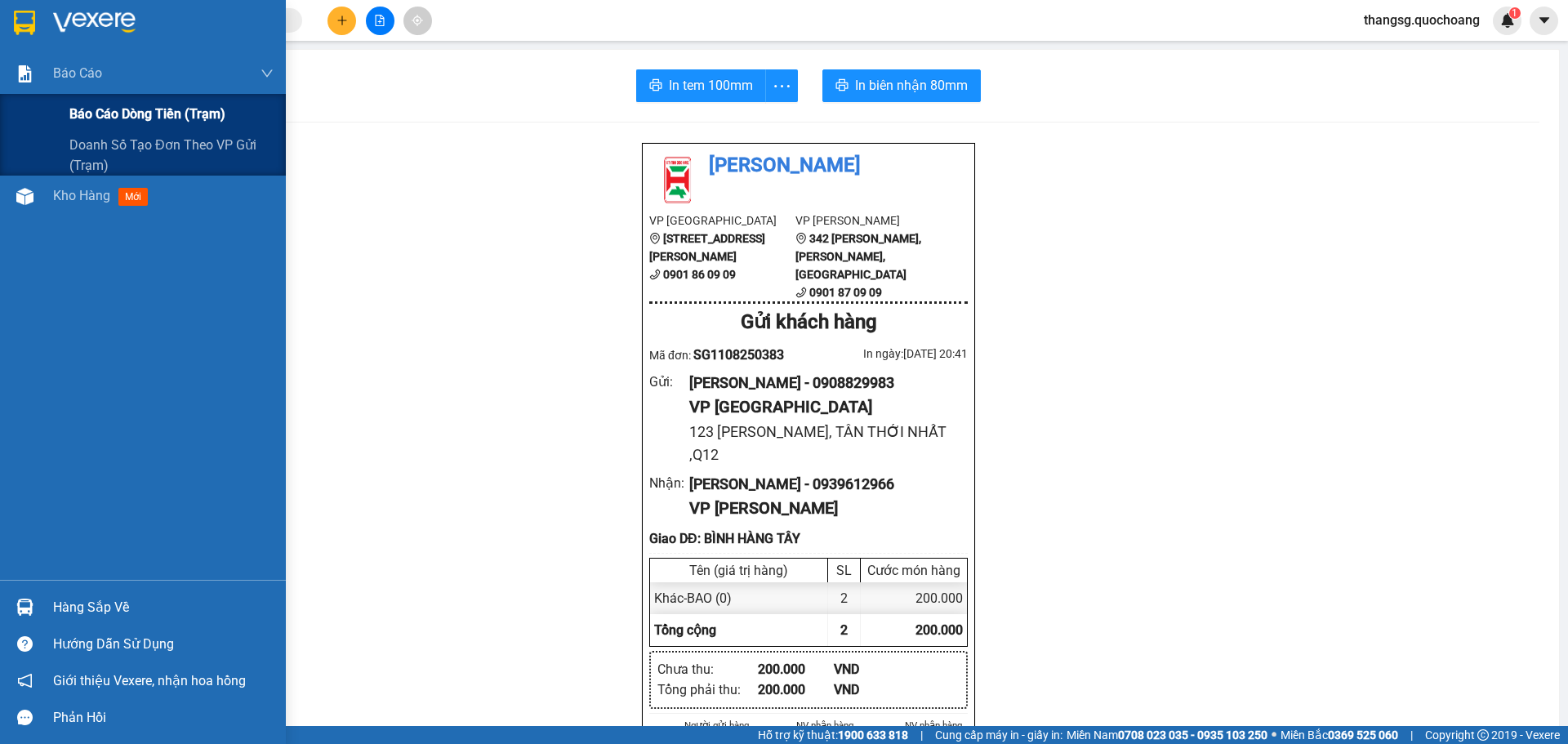
click at [95, 108] on span "Báo cáo dòng tiền (trạm)" at bounding box center [147, 113] width 156 height 20
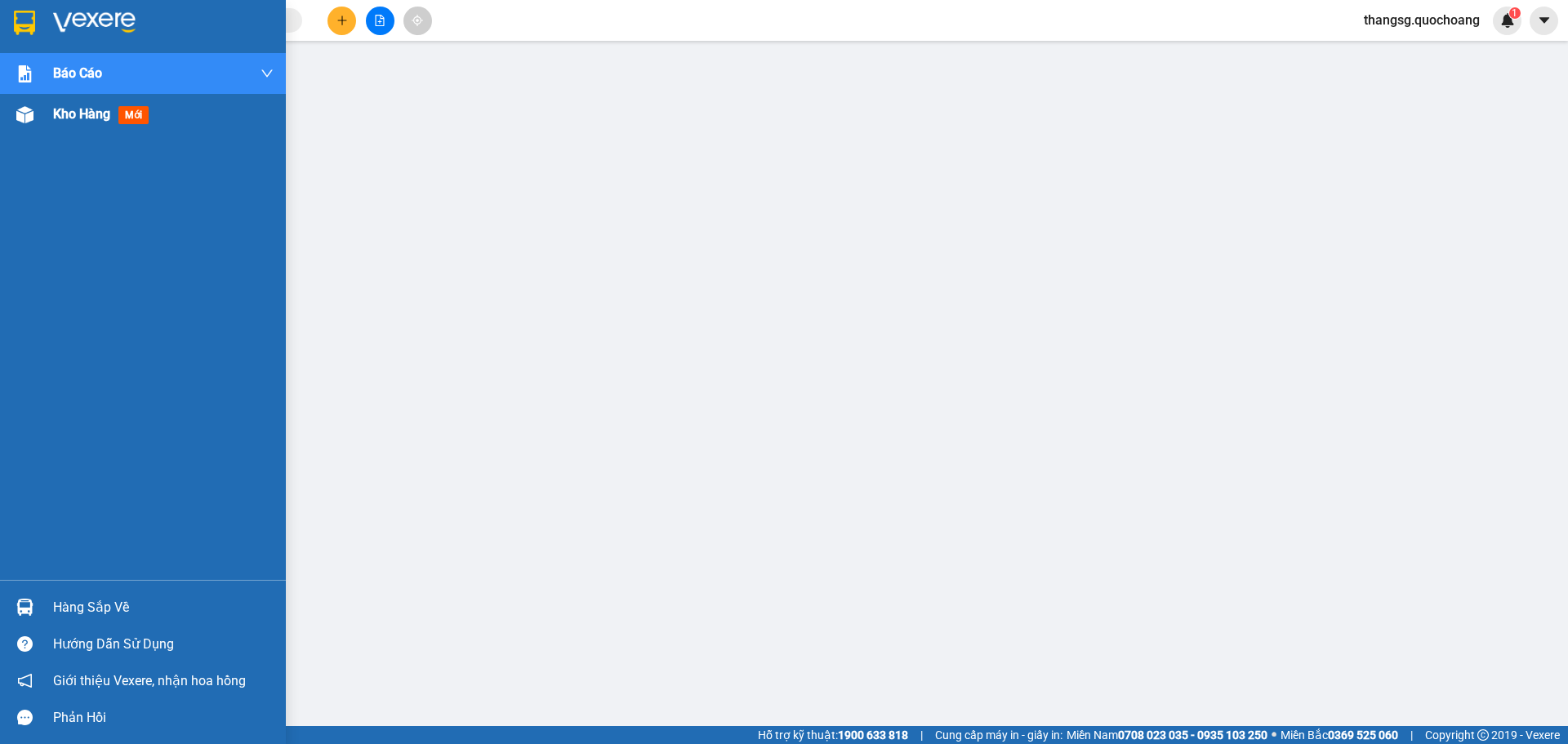
click at [78, 115] on span "Kho hàng" at bounding box center [82, 113] width 57 height 16
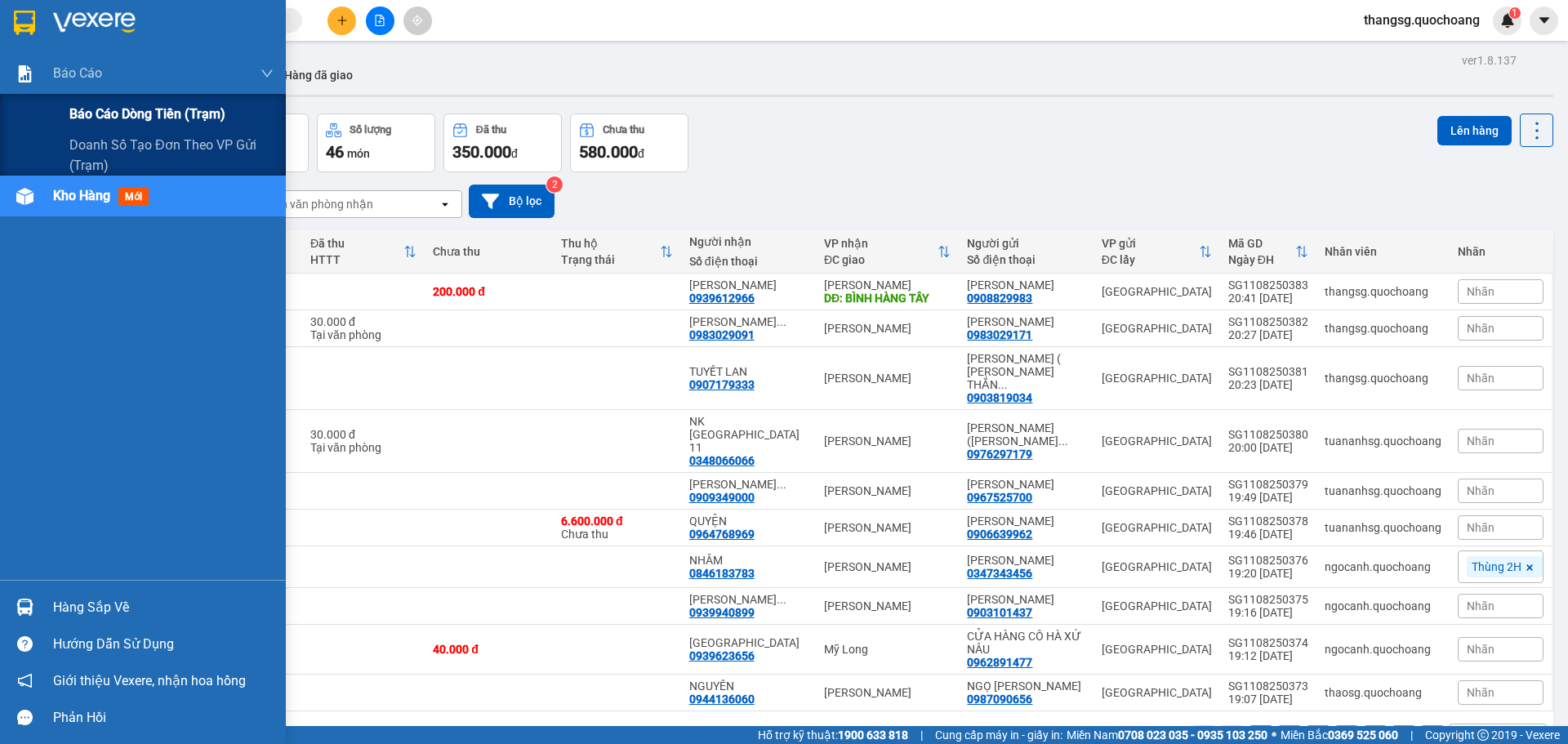
click at [133, 118] on span "Báo cáo dòng tiền (trạm)" at bounding box center [147, 113] width 156 height 20
